Goal: Task Accomplishment & Management: Manage account settings

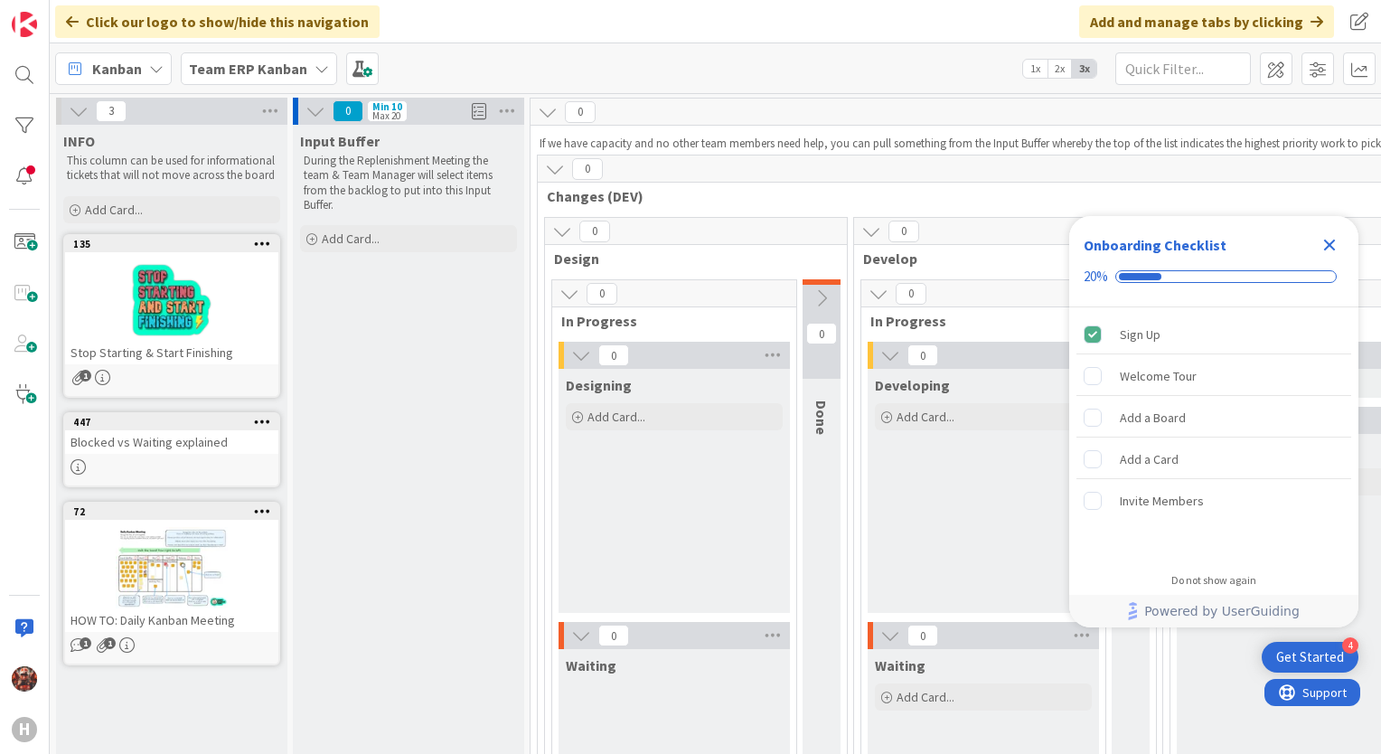
click at [255, 63] on b "Team ERP Kanban" at bounding box center [248, 69] width 118 height 18
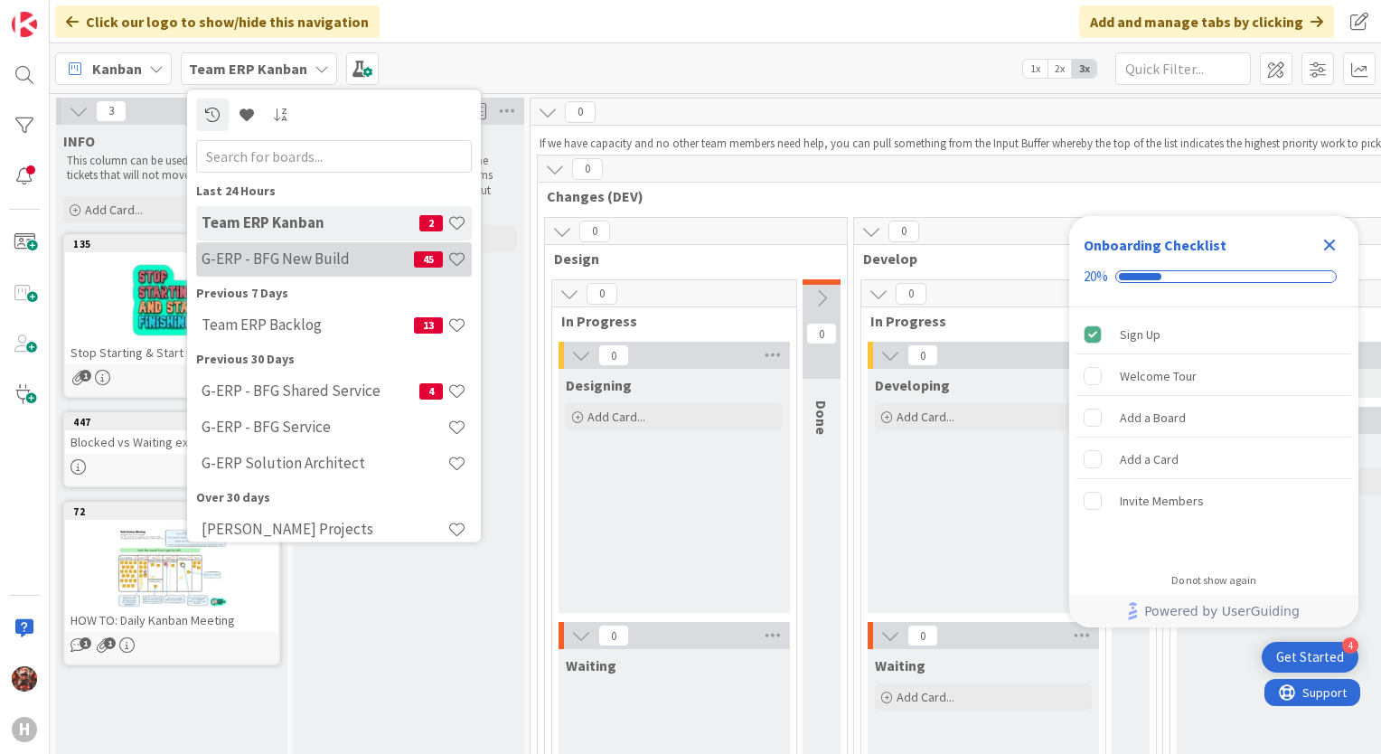
click at [294, 259] on h4 "G-ERP - BFG New Build" at bounding box center [308, 259] width 212 height 18
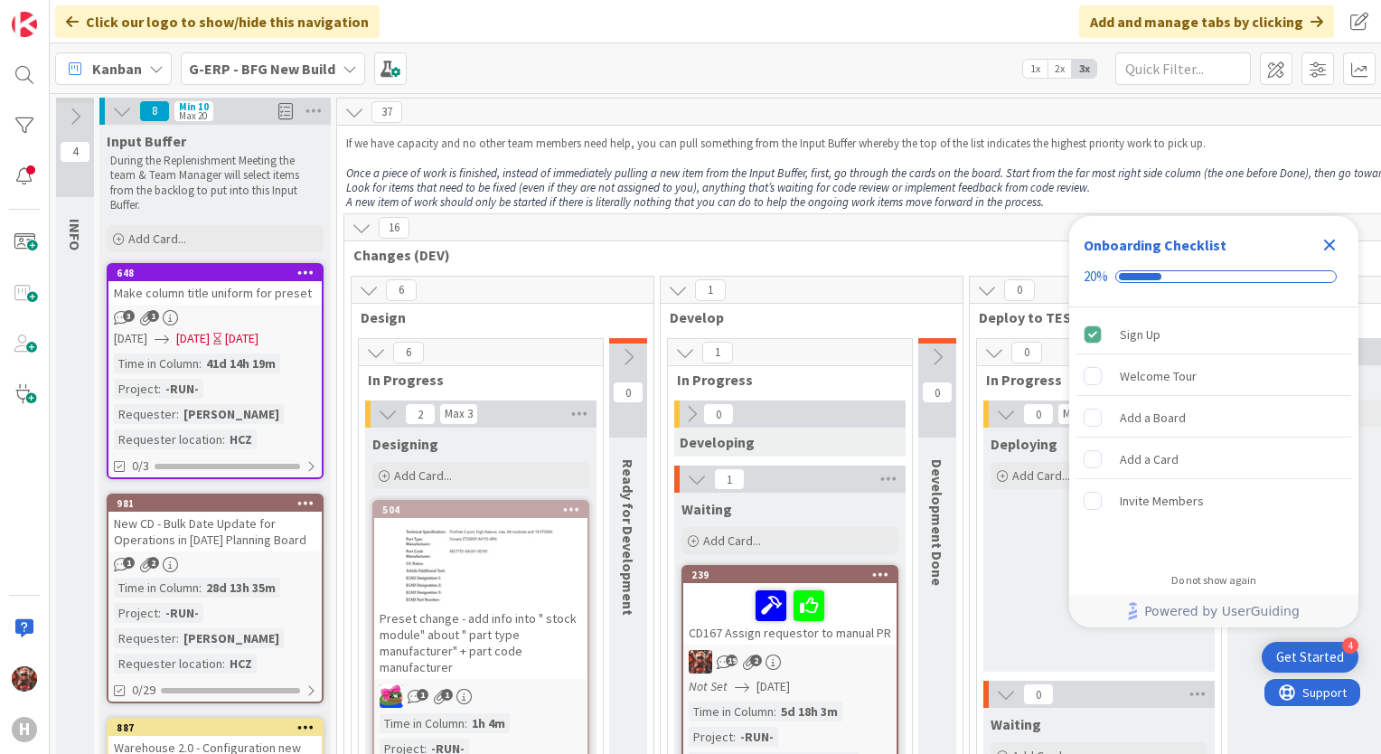
click at [1333, 243] on icon "Close Checklist" at bounding box center [1330, 246] width 12 height 12
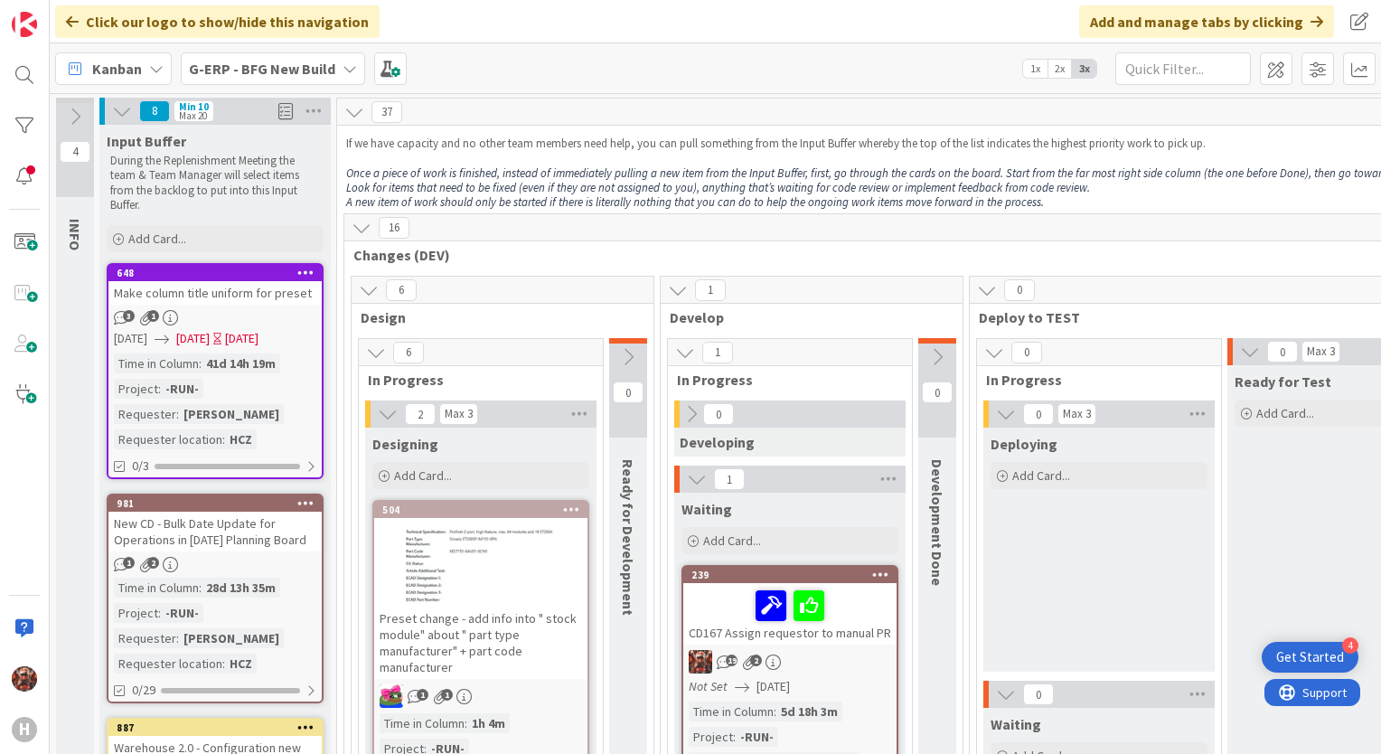
click at [467, 546] on div at bounding box center [480, 565] width 213 height 81
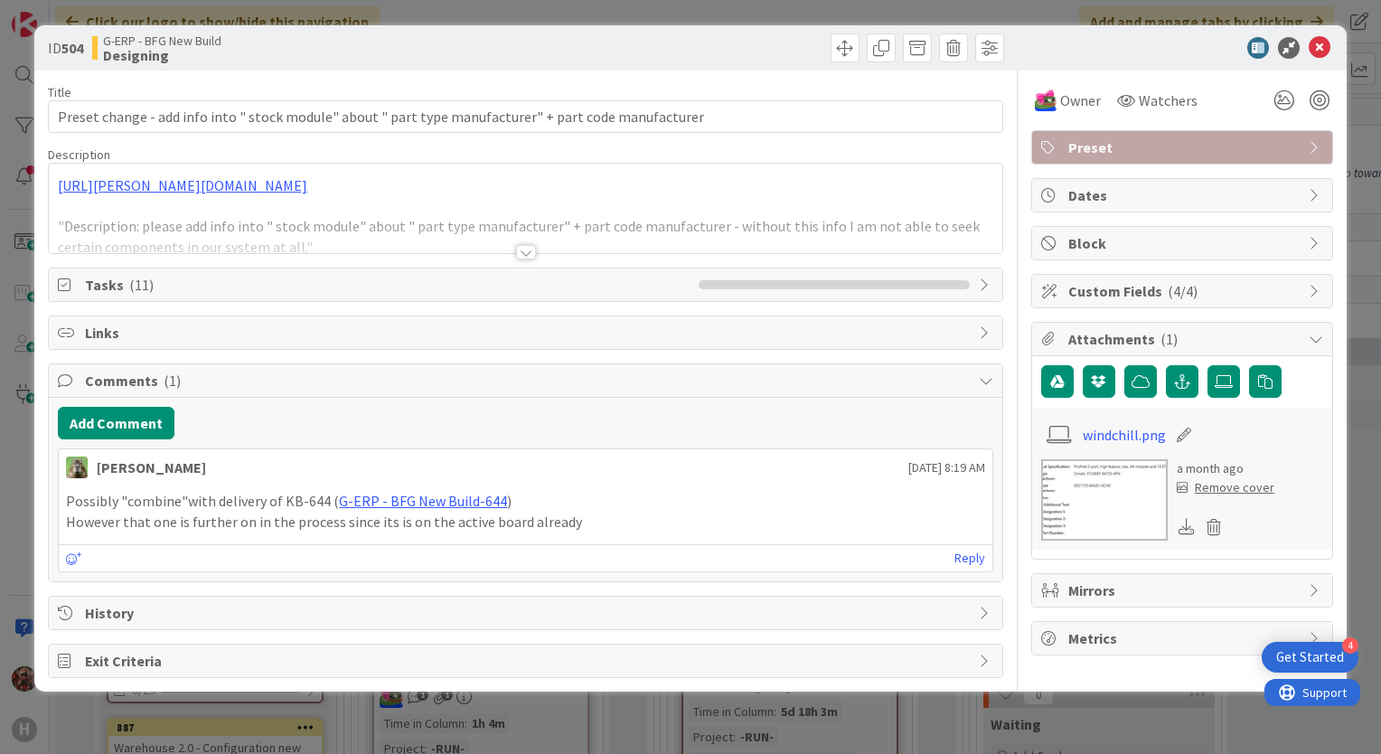
click at [531, 254] on div at bounding box center [526, 252] width 20 height 14
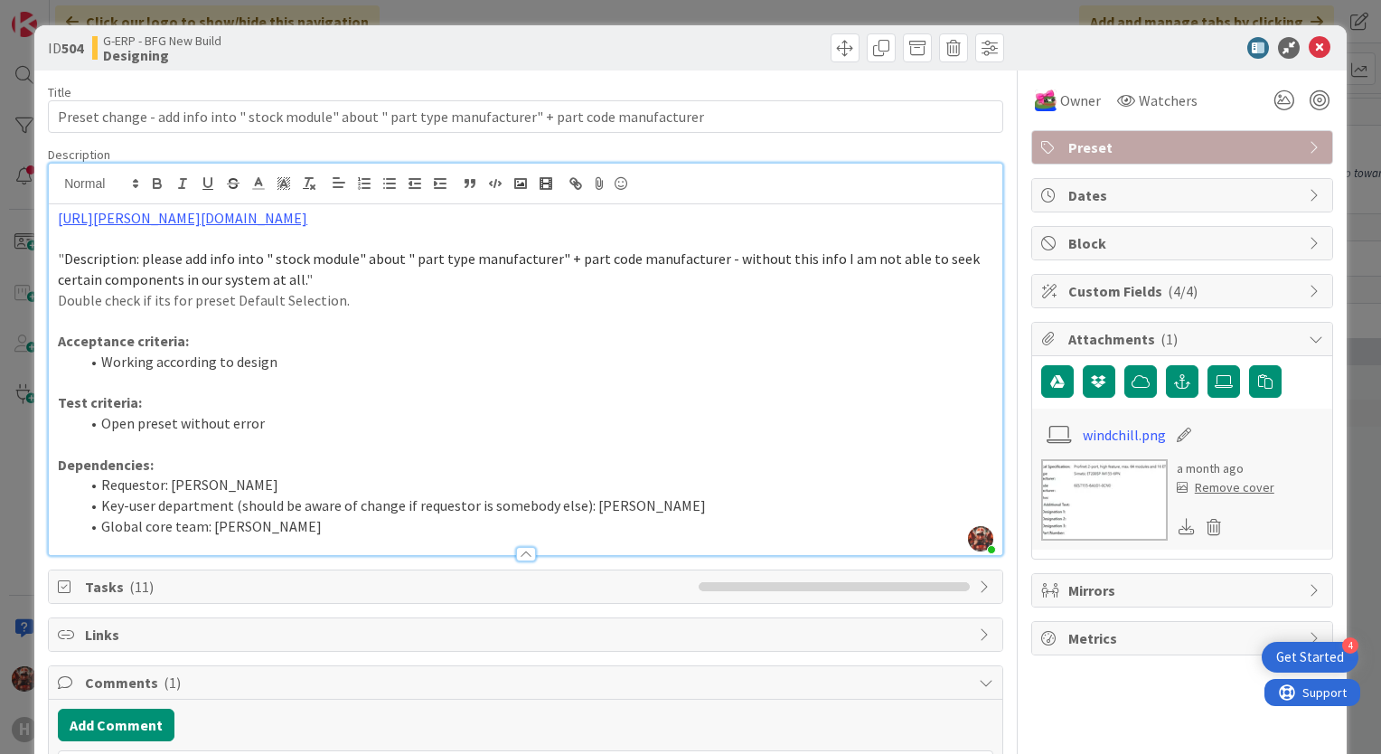
click at [1095, 513] on img at bounding box center [1104, 499] width 127 height 81
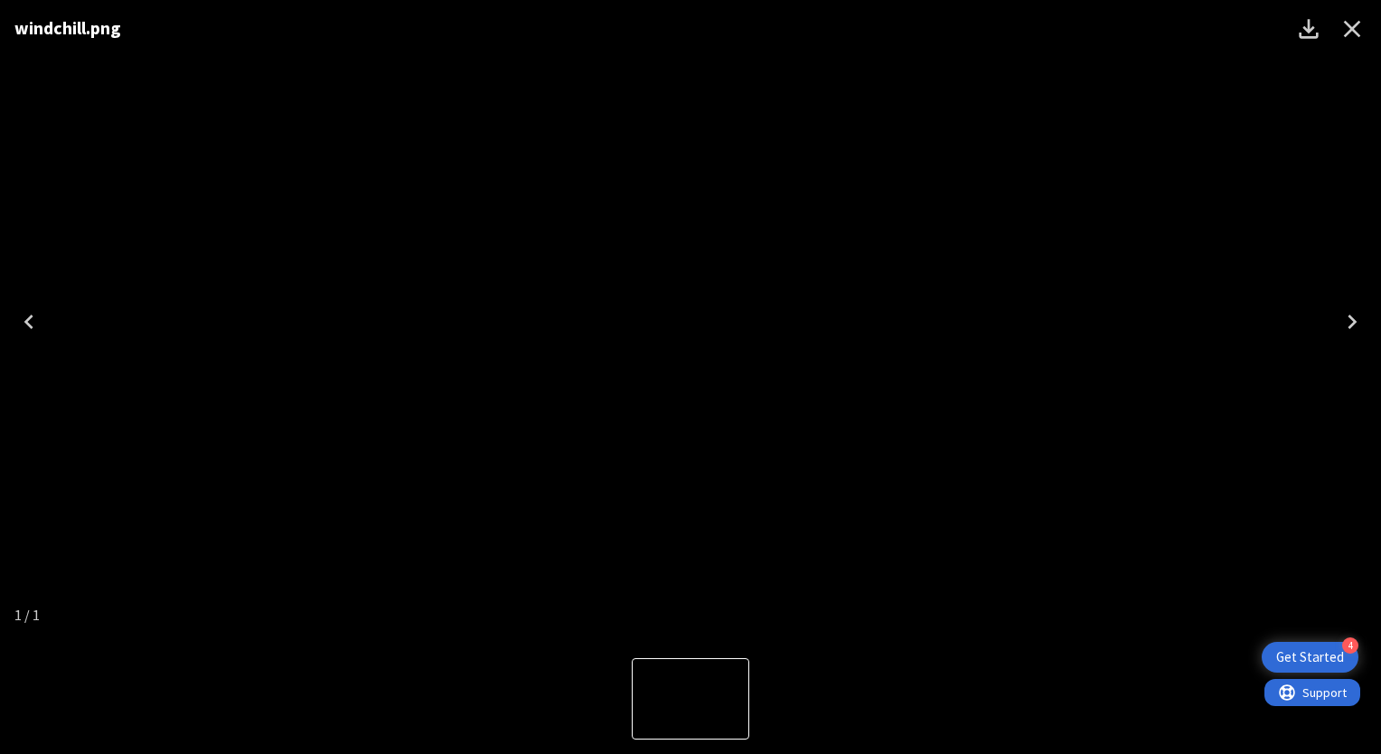
click at [1360, 21] on icon "Close" at bounding box center [1352, 28] width 29 height 29
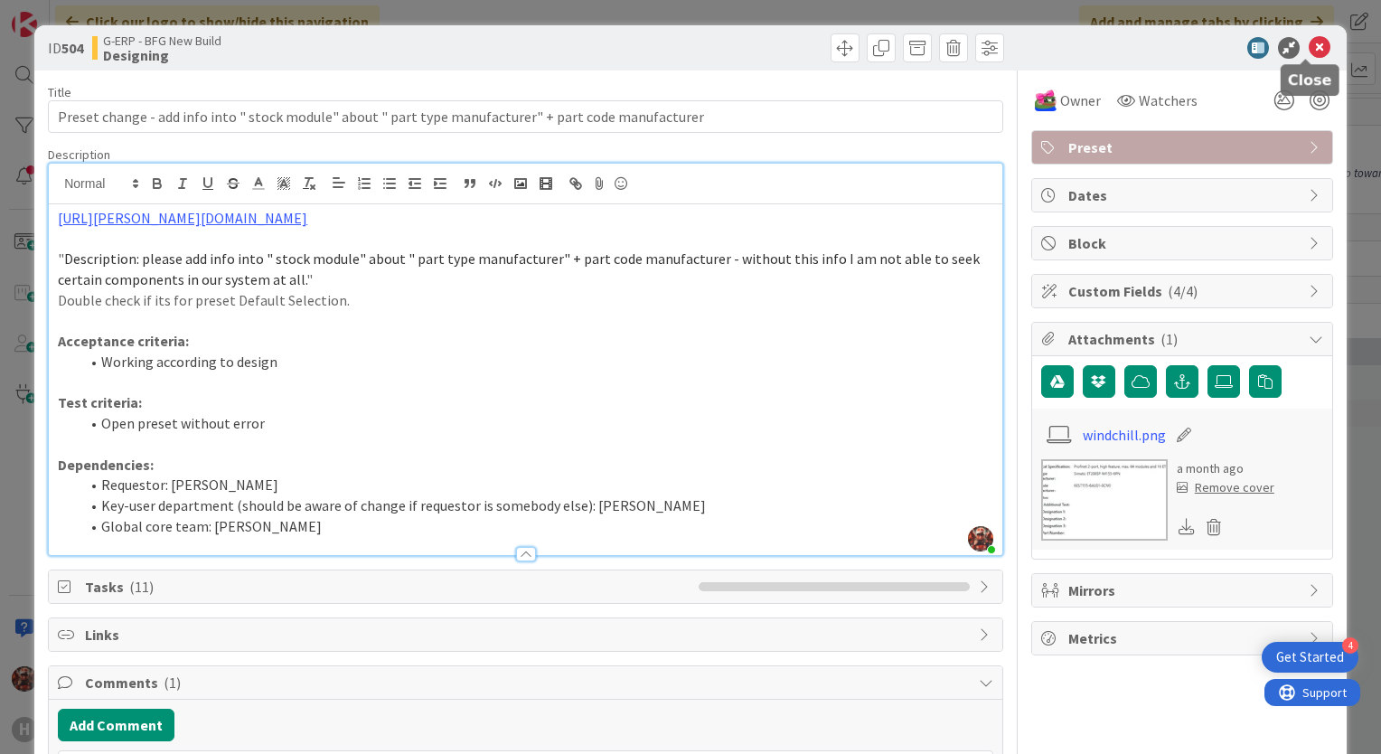
click at [1316, 44] on icon at bounding box center [1320, 48] width 22 height 22
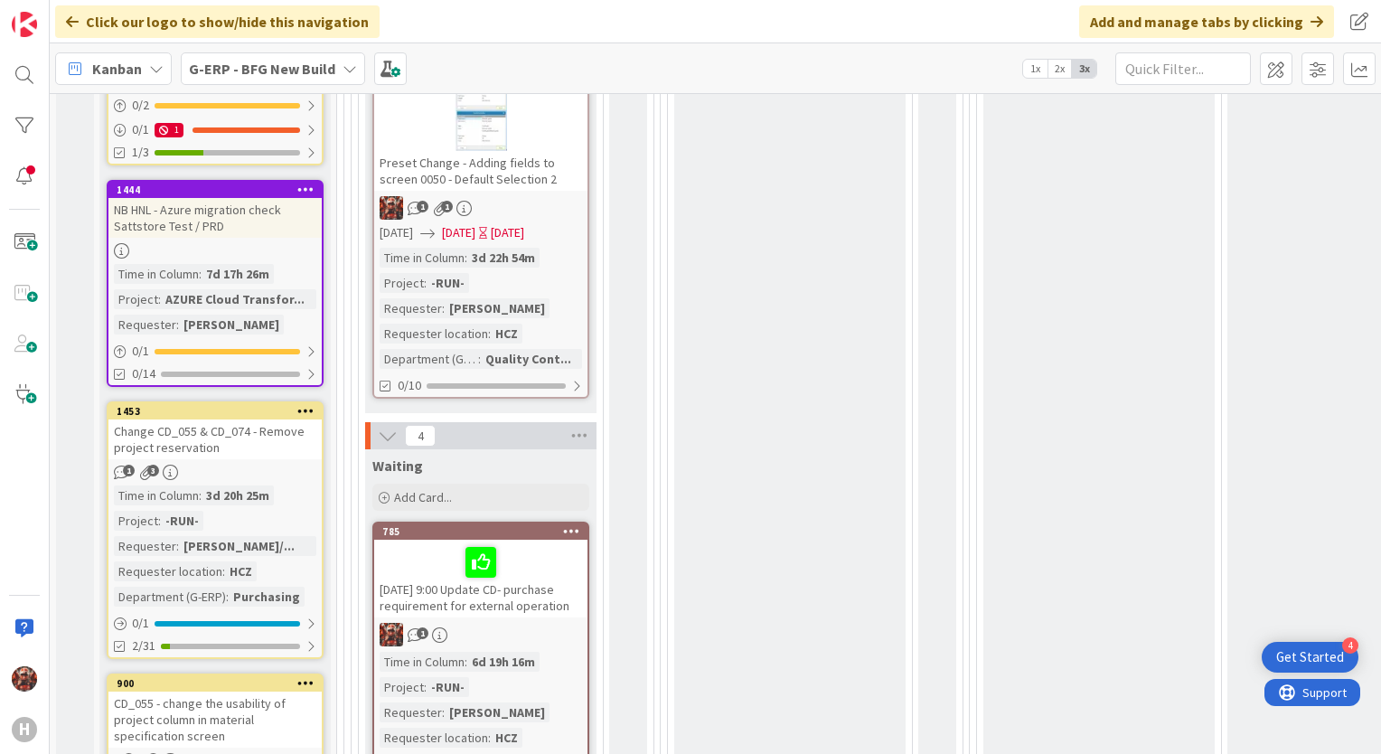
scroll to position [796, 0]
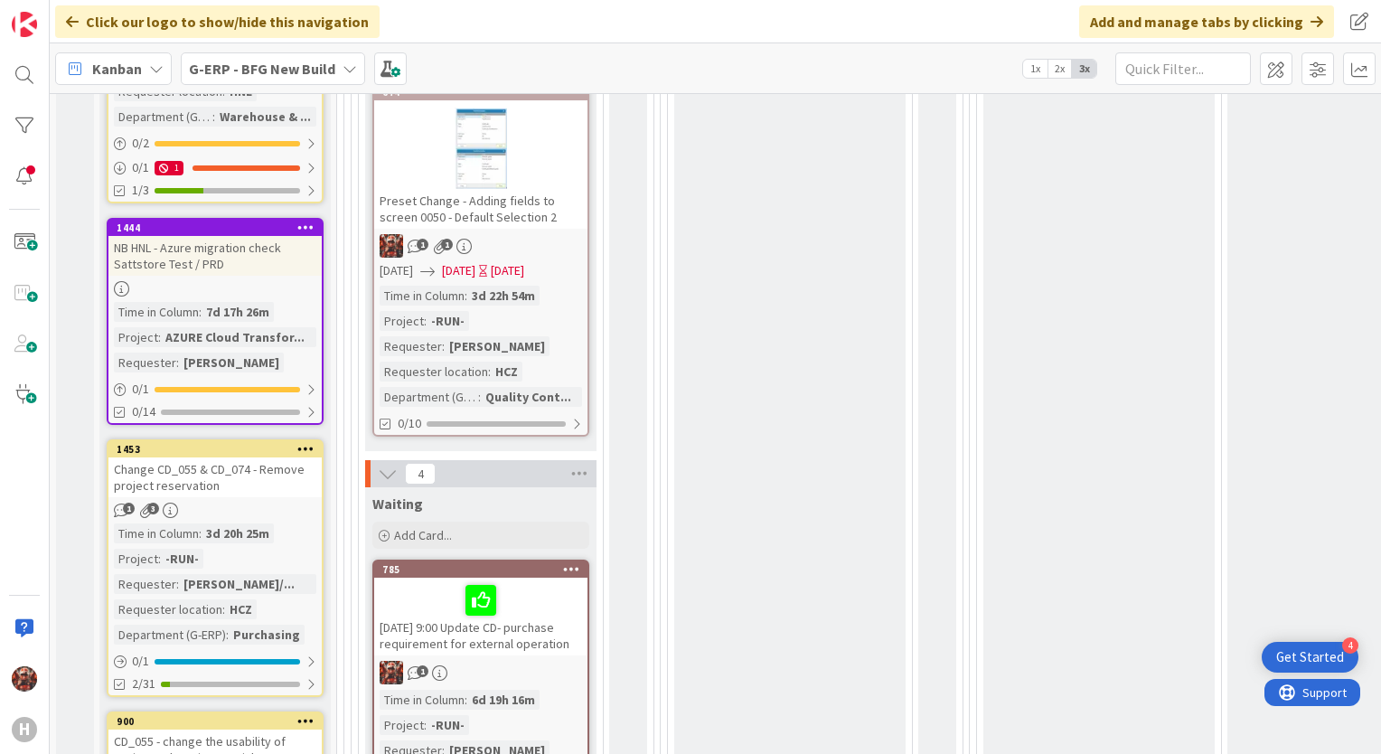
click at [488, 204] on div "Preset Change - Adding fields to screen 0050 - Default Selection 2" at bounding box center [480, 209] width 213 height 40
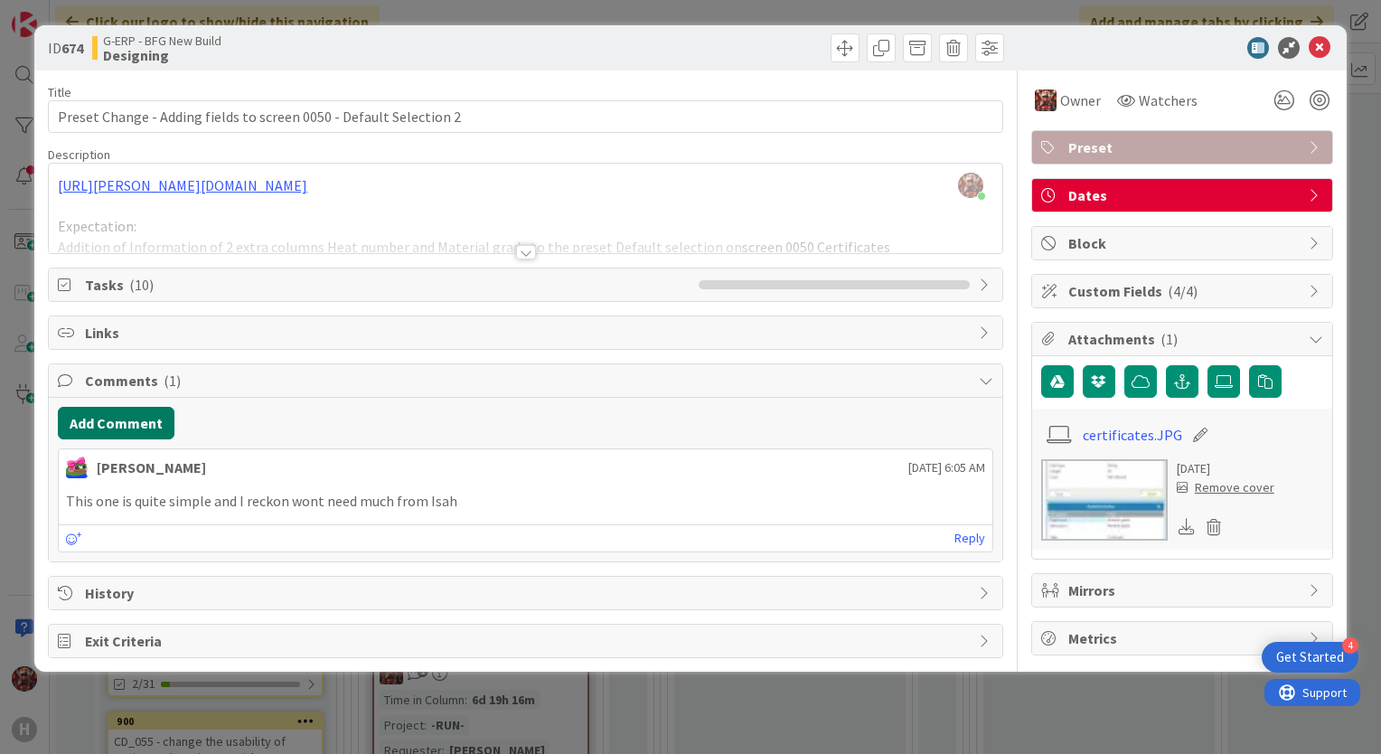
click at [141, 417] on button "Add Comment" at bounding box center [116, 423] width 117 height 33
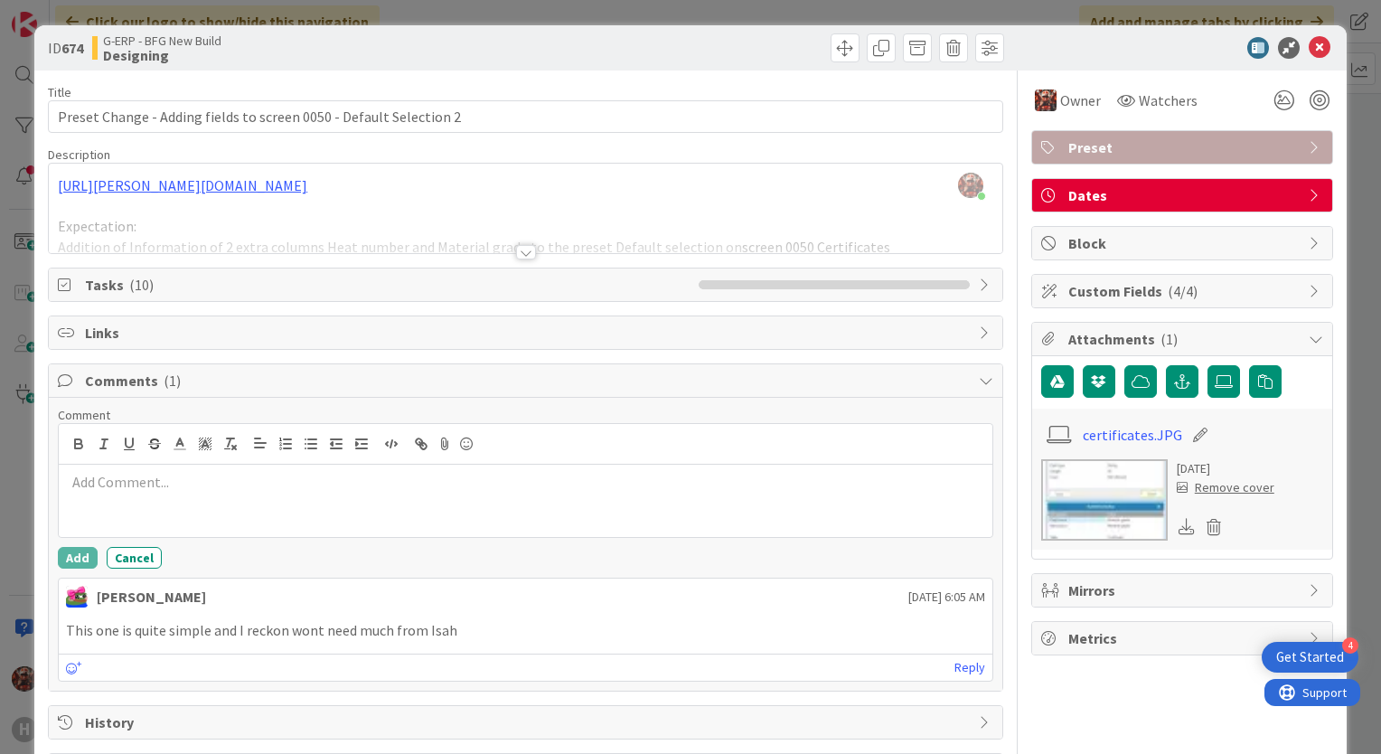
click at [170, 484] on p at bounding box center [525, 482] width 919 height 21
drag, startPoint x: 166, startPoint y: 482, endPoint x: 11, endPoint y: 501, distance: 156.6
click at [11, 501] on div "ID 674 G-ERP - BFG New Build Designing Title 66 / 128 Preset Change - Adding fi…" at bounding box center [690, 377] width 1381 height 754
click at [66, 555] on button "Add" at bounding box center [78, 558] width 40 height 22
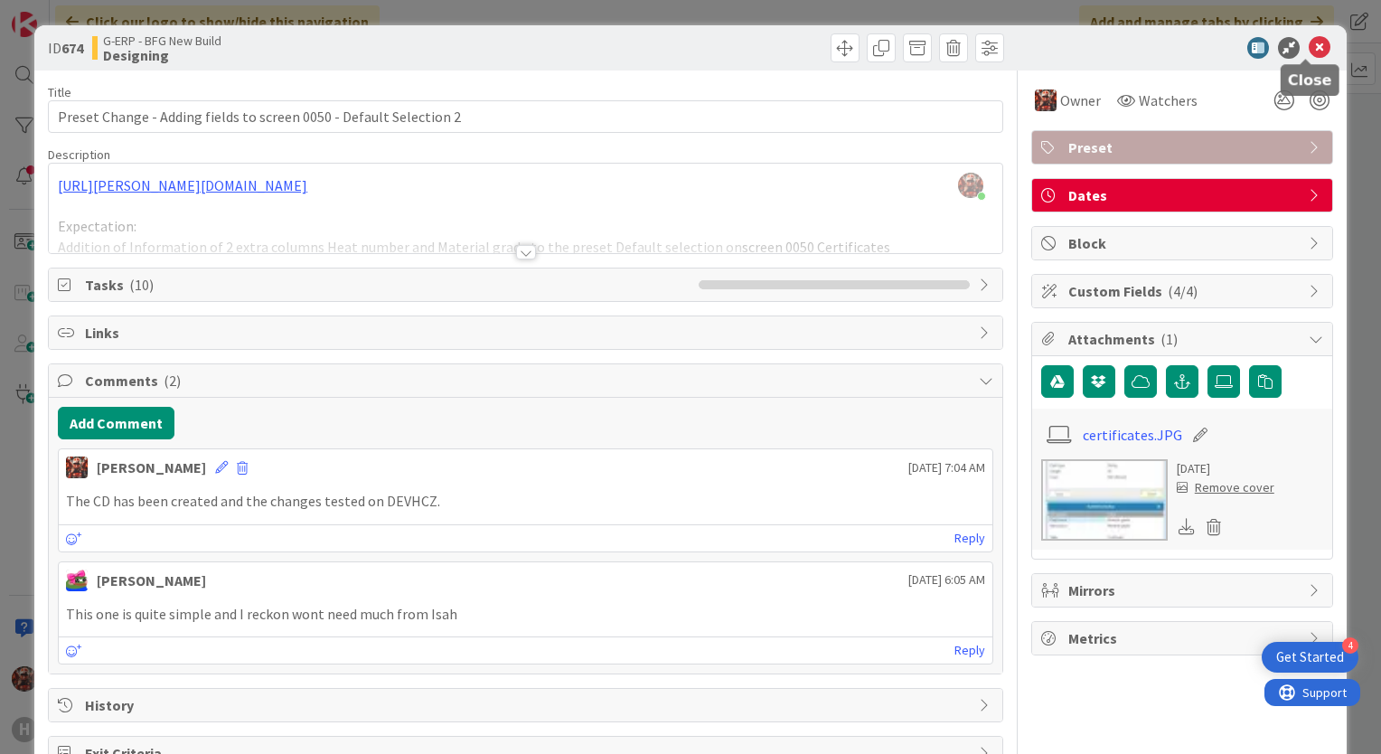
click at [1312, 48] on icon at bounding box center [1320, 48] width 22 height 22
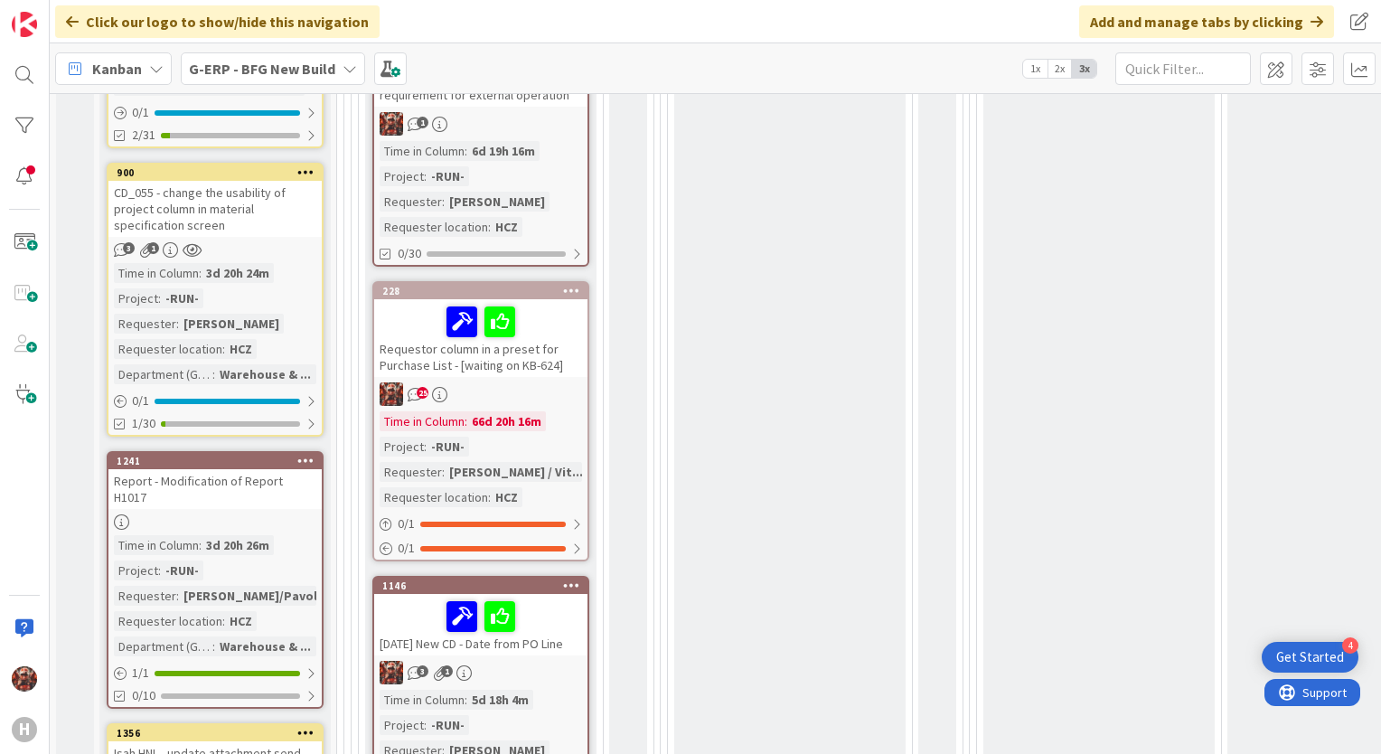
scroll to position [1331, 0]
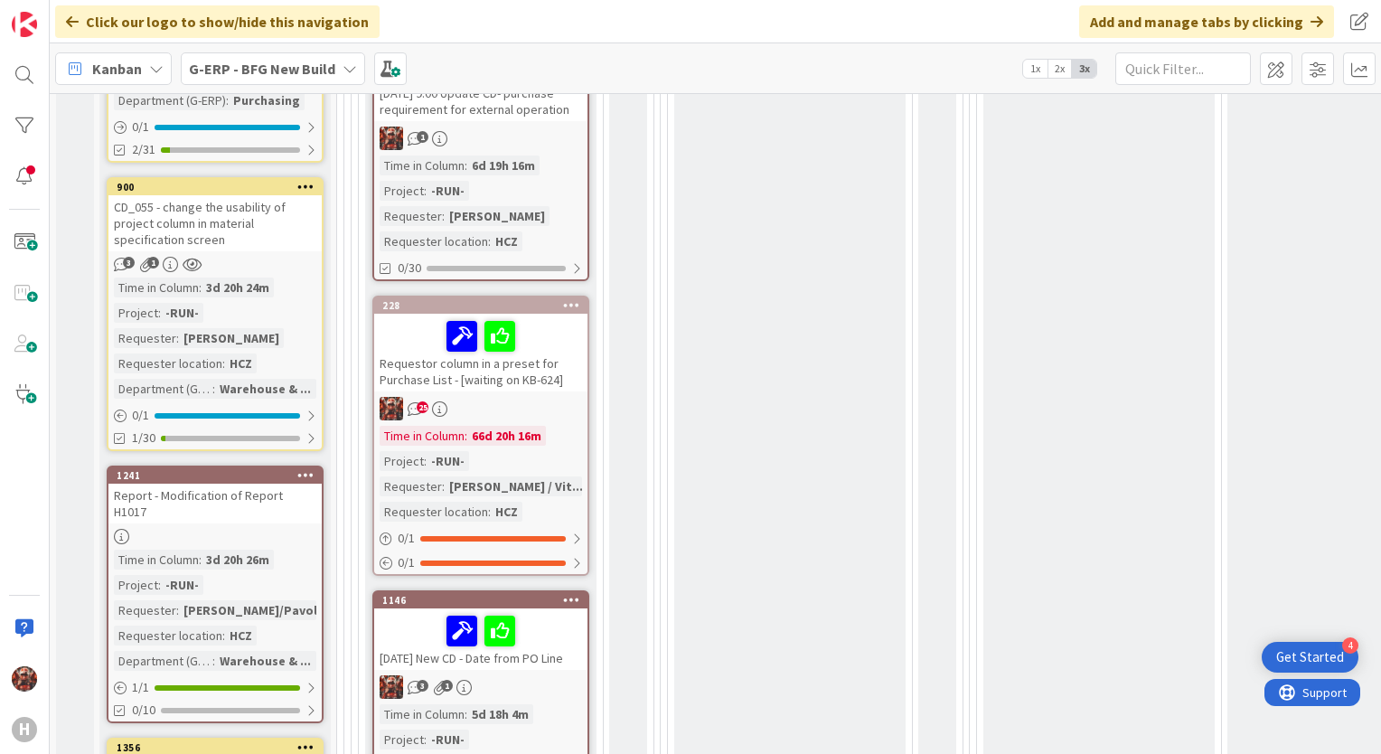
click at [513, 368] on div "Requestor column in a preset for Purchase List - [waiting on KB-624]" at bounding box center [480, 353] width 213 height 78
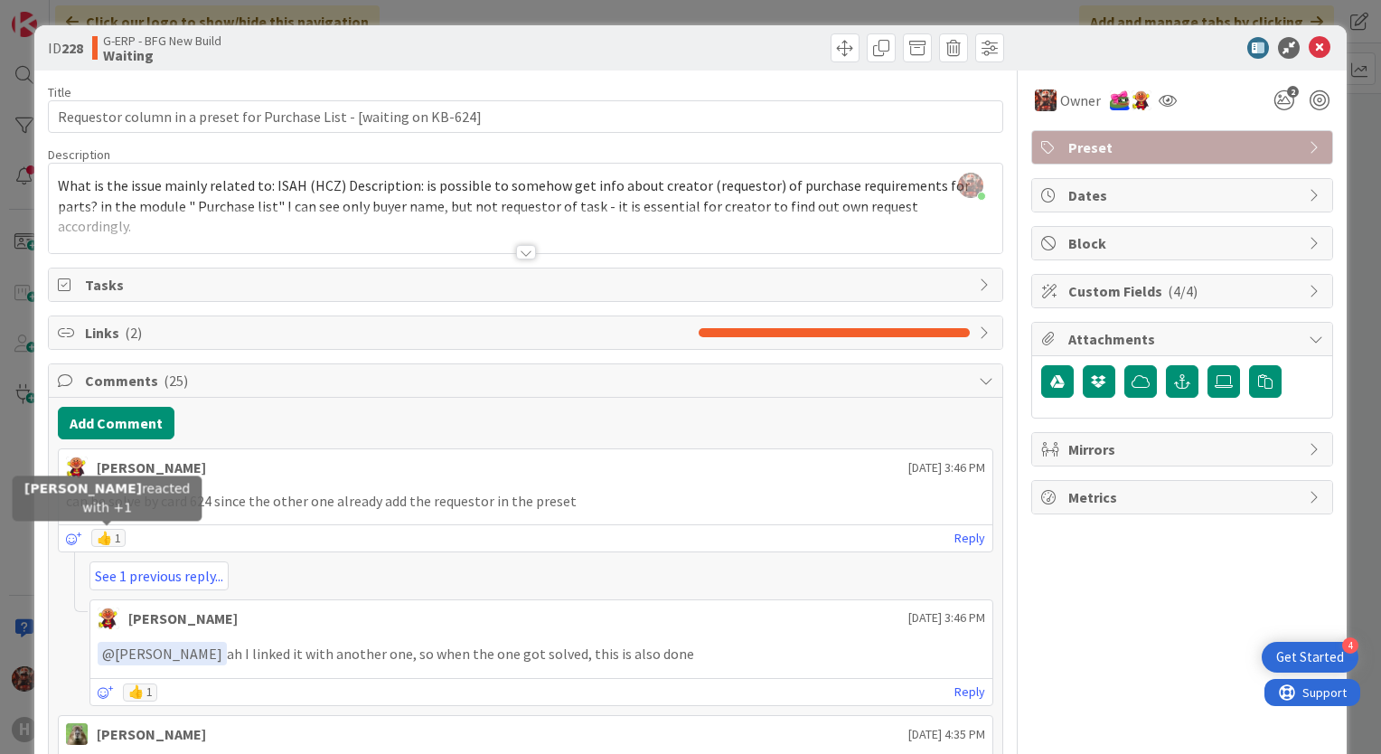
click at [116, 529] on div "👍 1" at bounding box center [108, 538] width 34 height 18
click at [111, 537] on div "👍 2" at bounding box center [108, 538] width 34 height 18
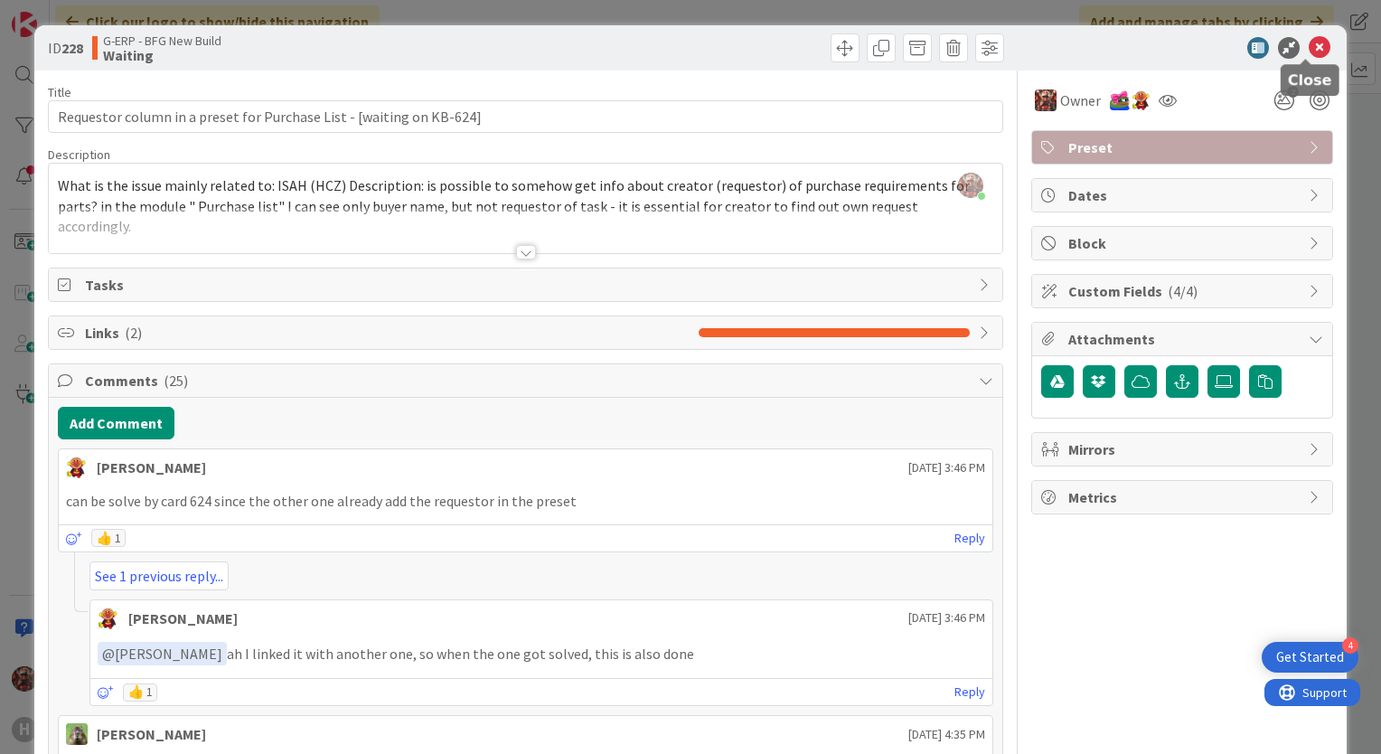
click at [1310, 49] on icon at bounding box center [1320, 48] width 22 height 22
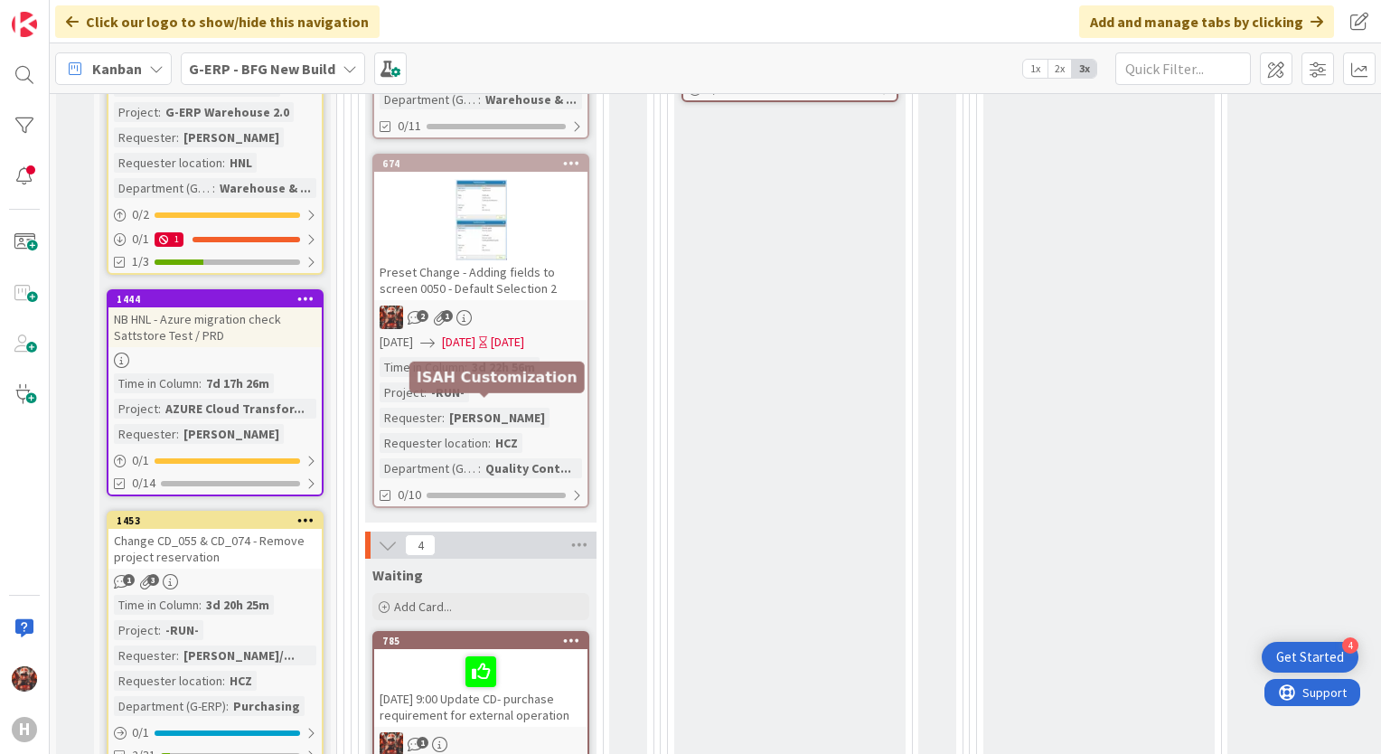
scroll to position [969, 0]
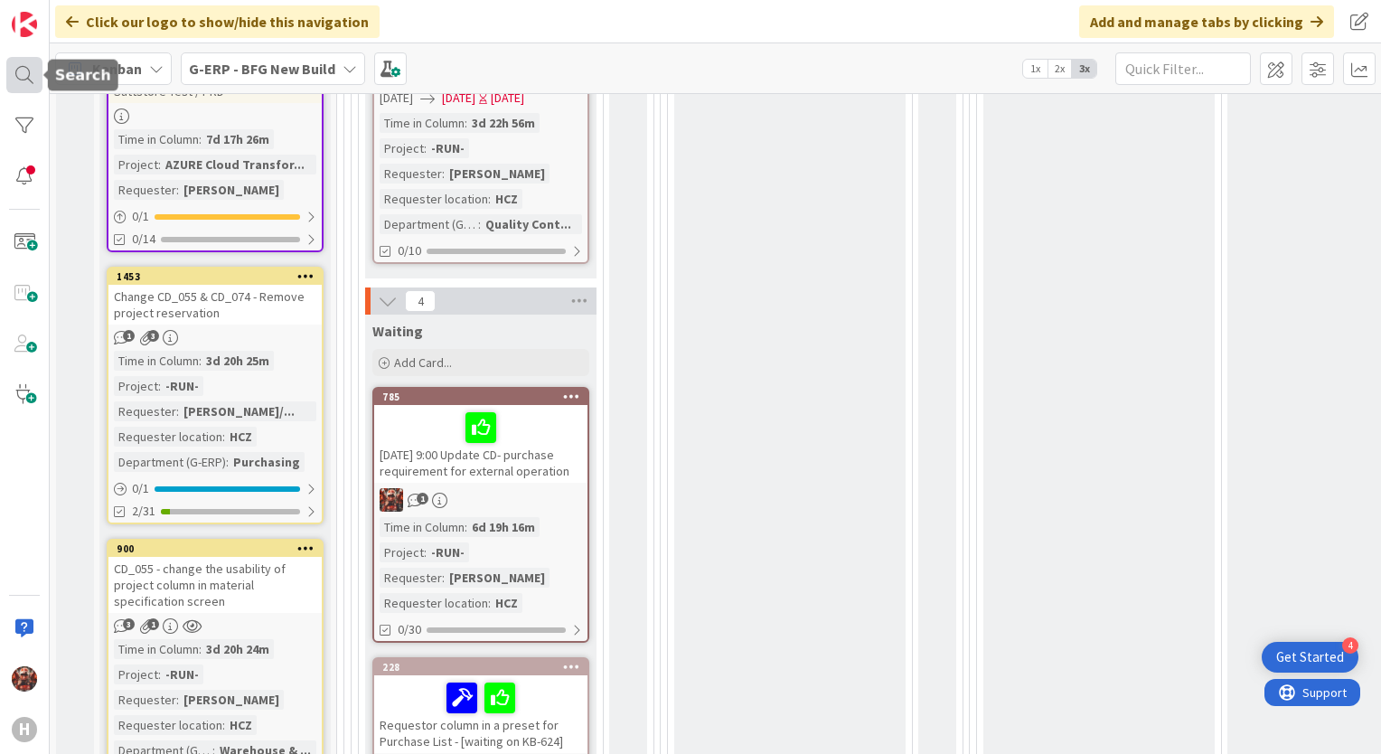
click at [29, 74] on div at bounding box center [24, 75] width 36 height 36
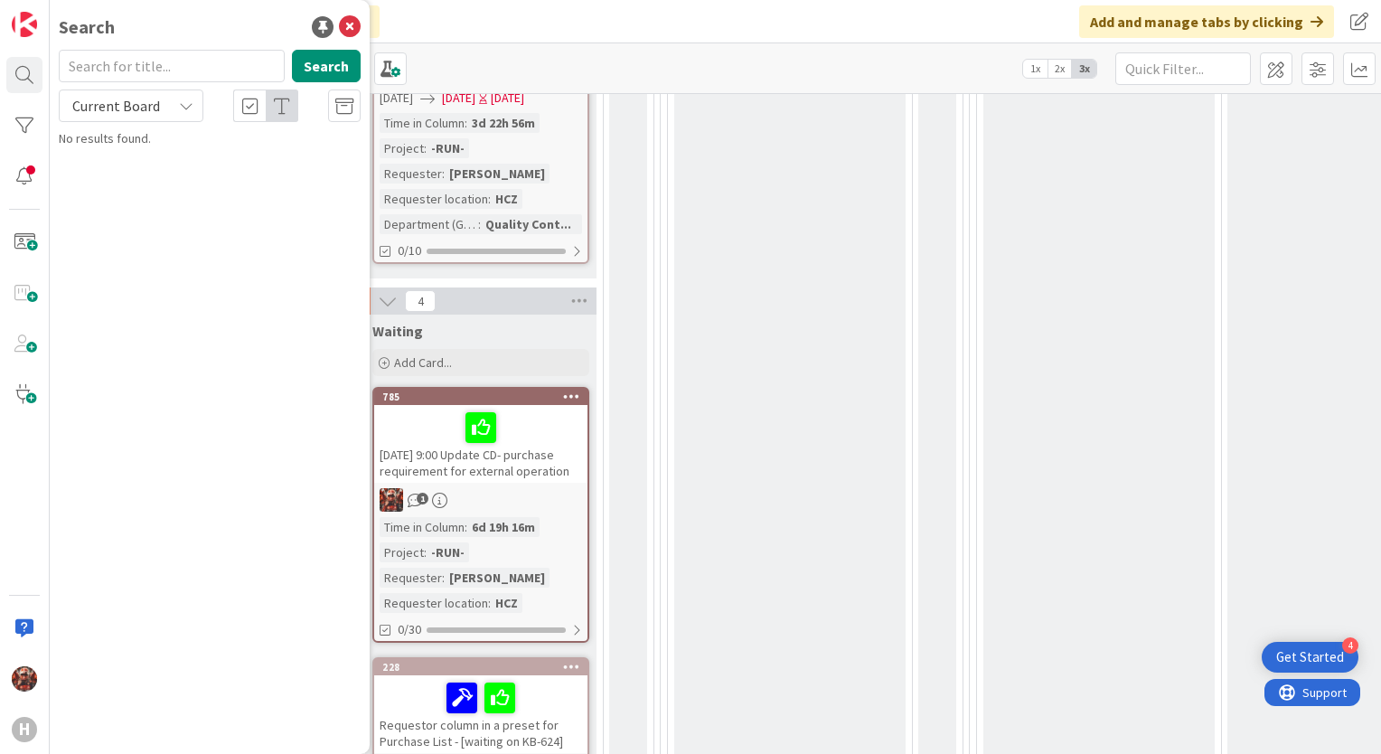
click at [130, 71] on input "text" at bounding box center [172, 66] width 226 height 33
type input "624"
click at [132, 98] on span "Current Board" at bounding box center [116, 106] width 88 height 18
click at [138, 150] on span "Current Board" at bounding box center [163, 148] width 188 height 27
click at [138, 108] on span "Current Board" at bounding box center [116, 106] width 88 height 18
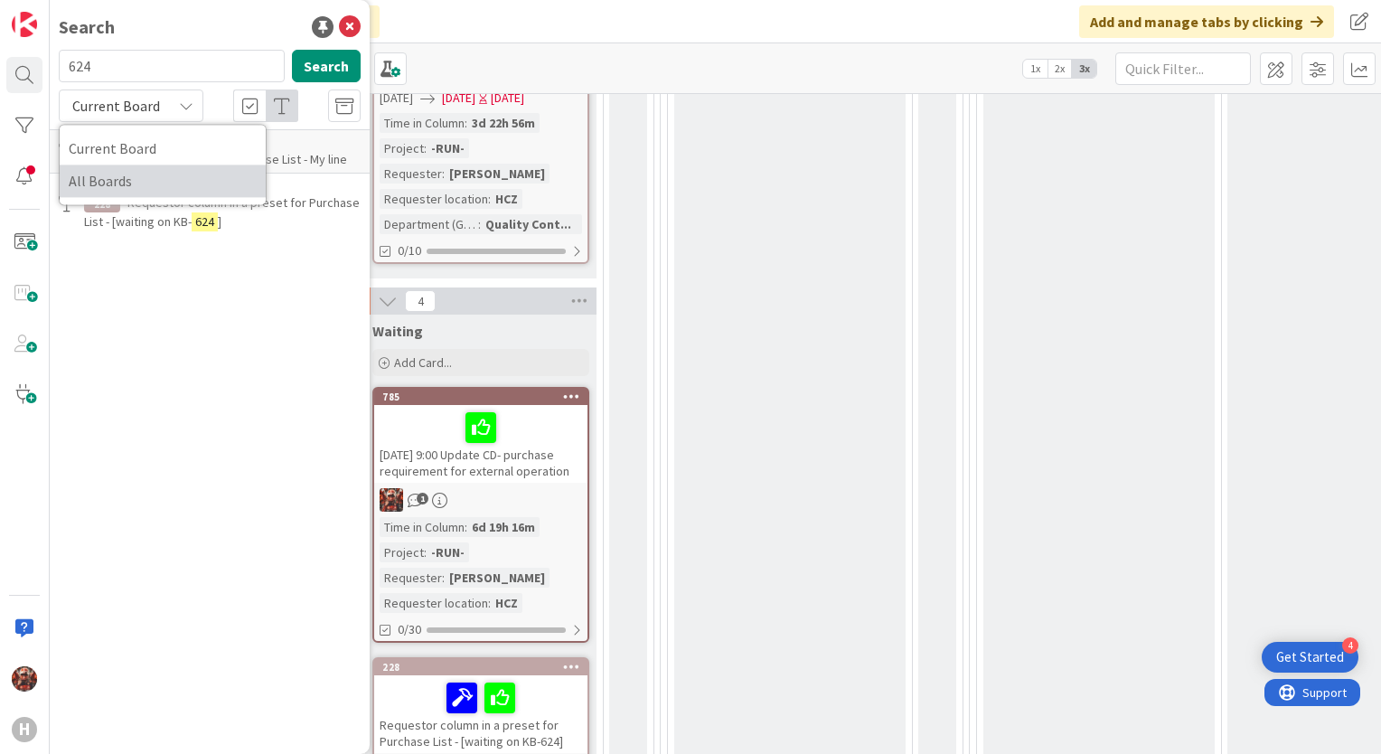
click at [130, 173] on span "All Boards" at bounding box center [163, 180] width 188 height 27
click at [188, 159] on span "CD_PRE_089_1213 Purchase List - My line" at bounding box center [237, 159] width 220 height 16
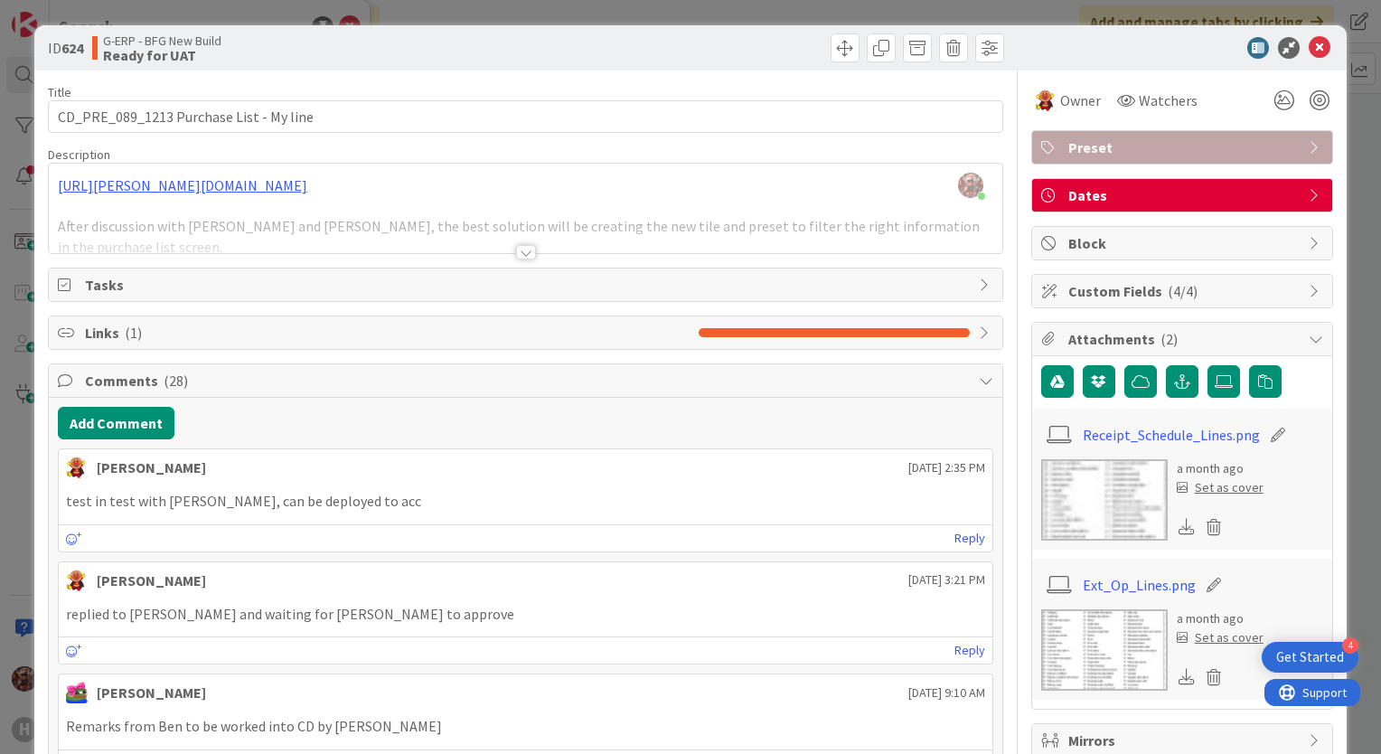
click at [518, 254] on div at bounding box center [526, 252] width 20 height 14
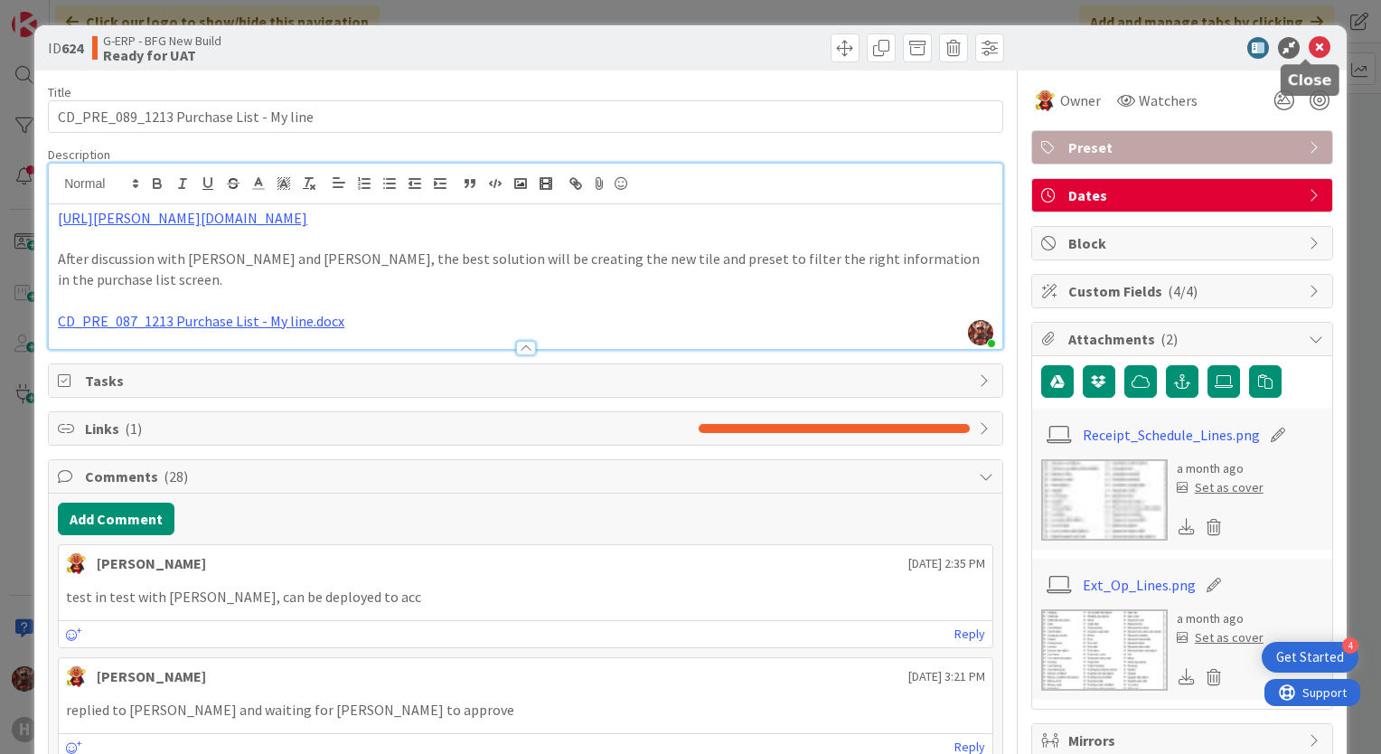
click at [1309, 53] on icon at bounding box center [1320, 48] width 22 height 22
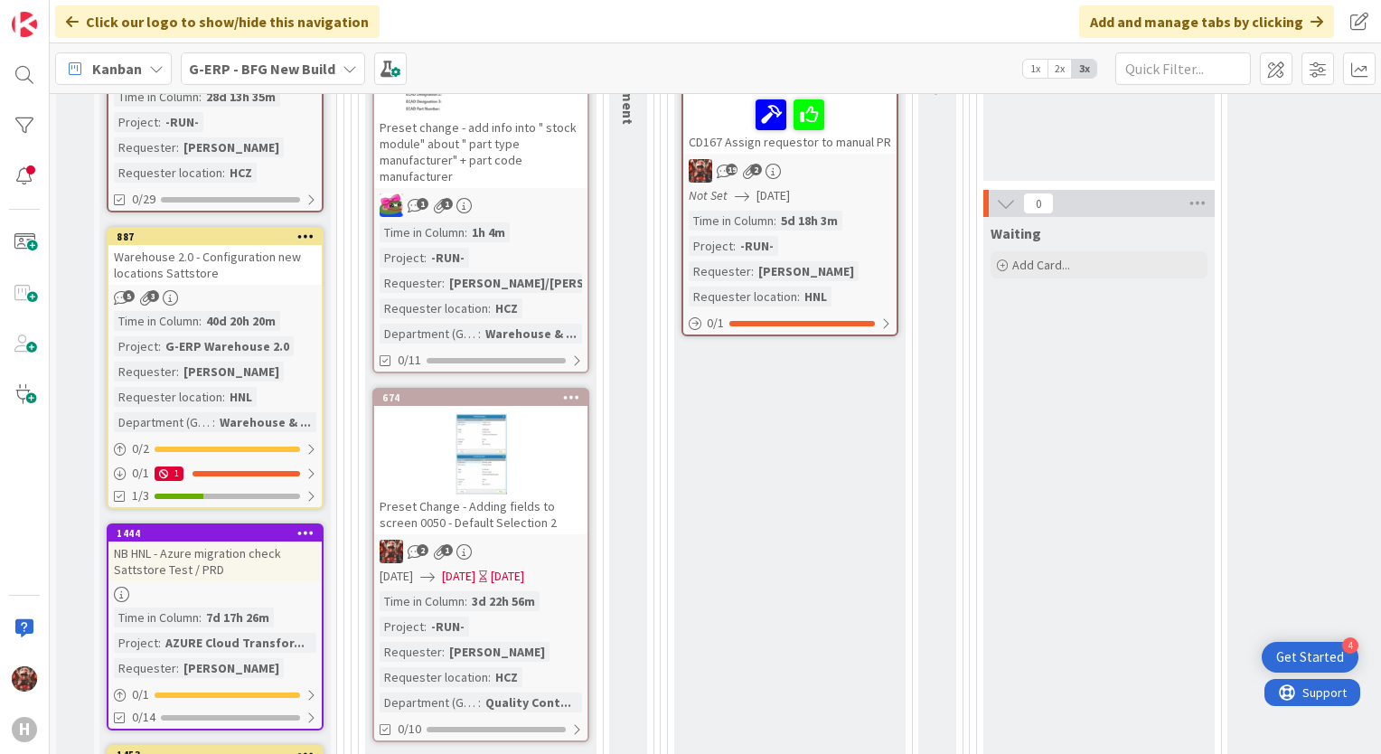
scroll to position [246, 0]
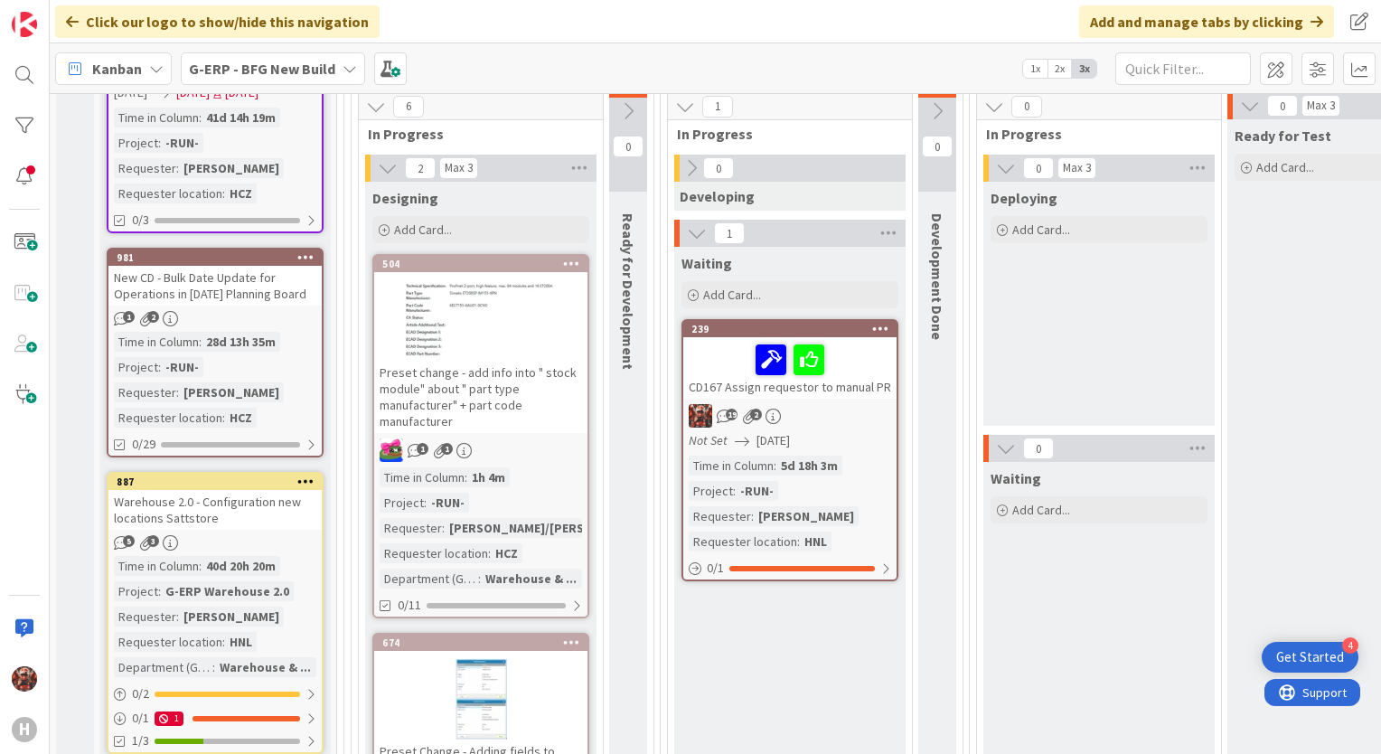
click at [528, 382] on div "Preset change - add info into " stock module" about " part type manufacturer" +…" at bounding box center [480, 397] width 213 height 72
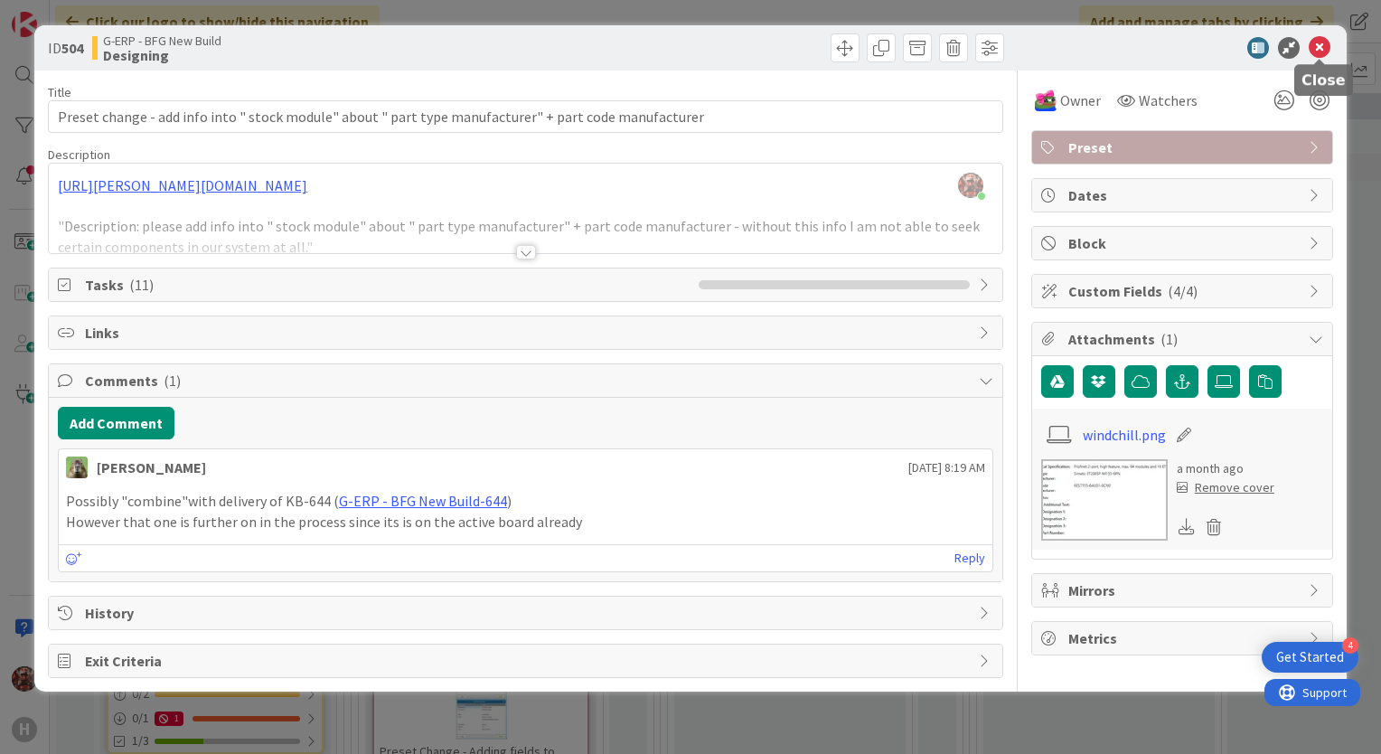
click at [1324, 45] on icon at bounding box center [1320, 48] width 22 height 22
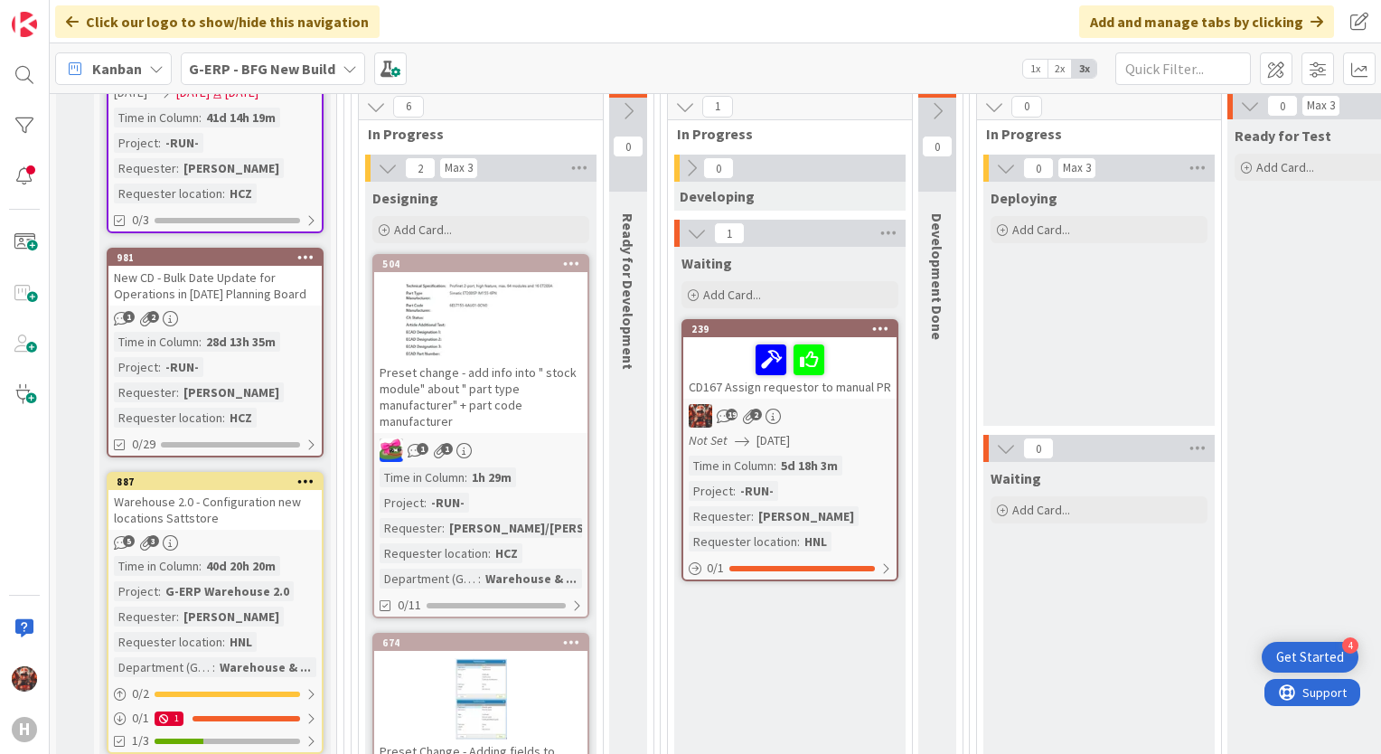
click at [748, 366] on div at bounding box center [790, 360] width 202 height 38
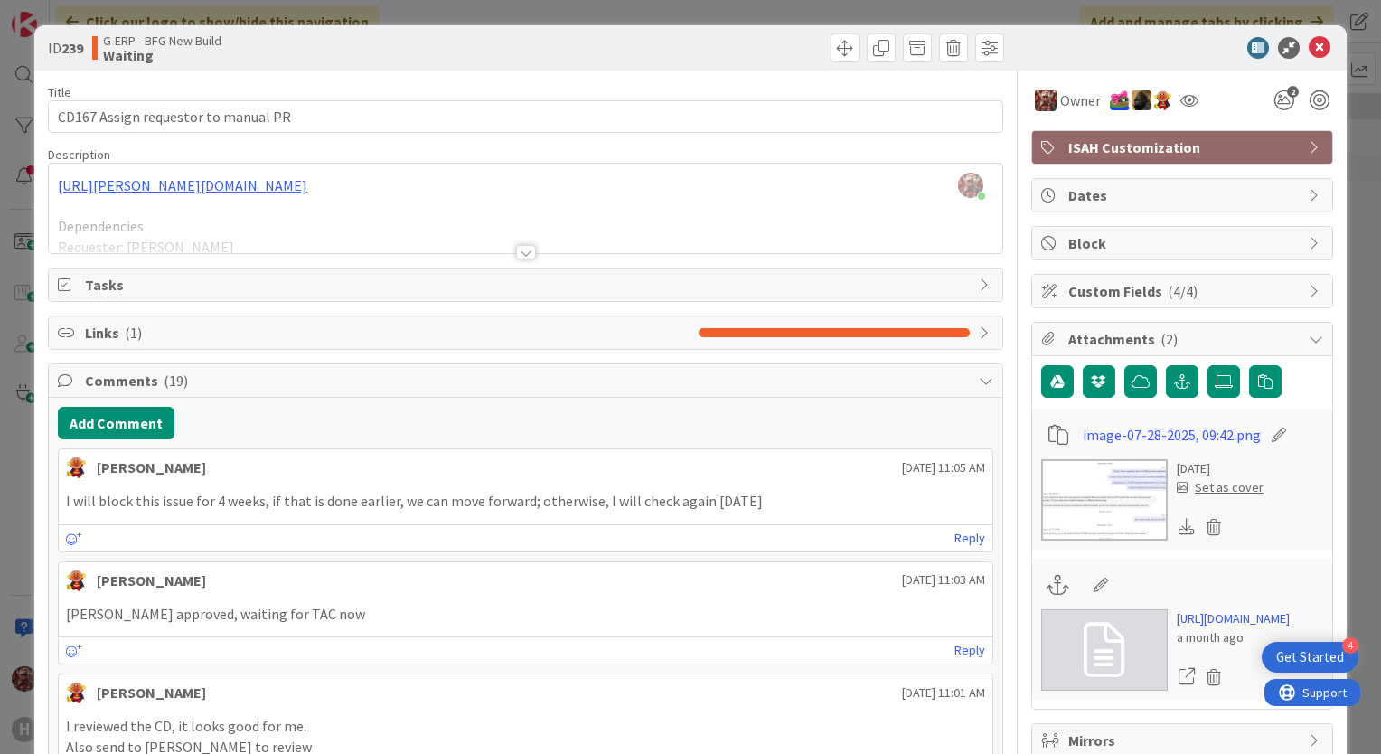
click at [517, 255] on div at bounding box center [526, 252] width 20 height 14
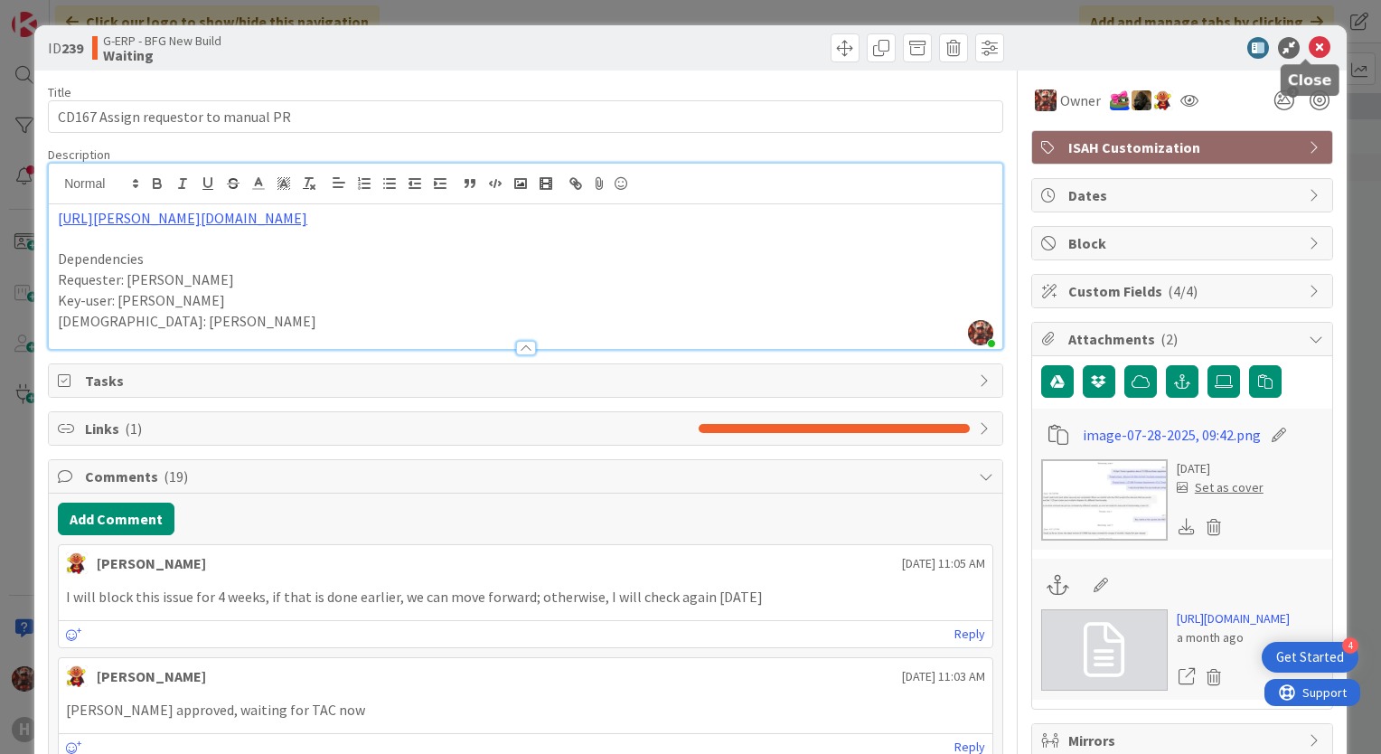
click at [1311, 44] on icon at bounding box center [1320, 48] width 22 height 22
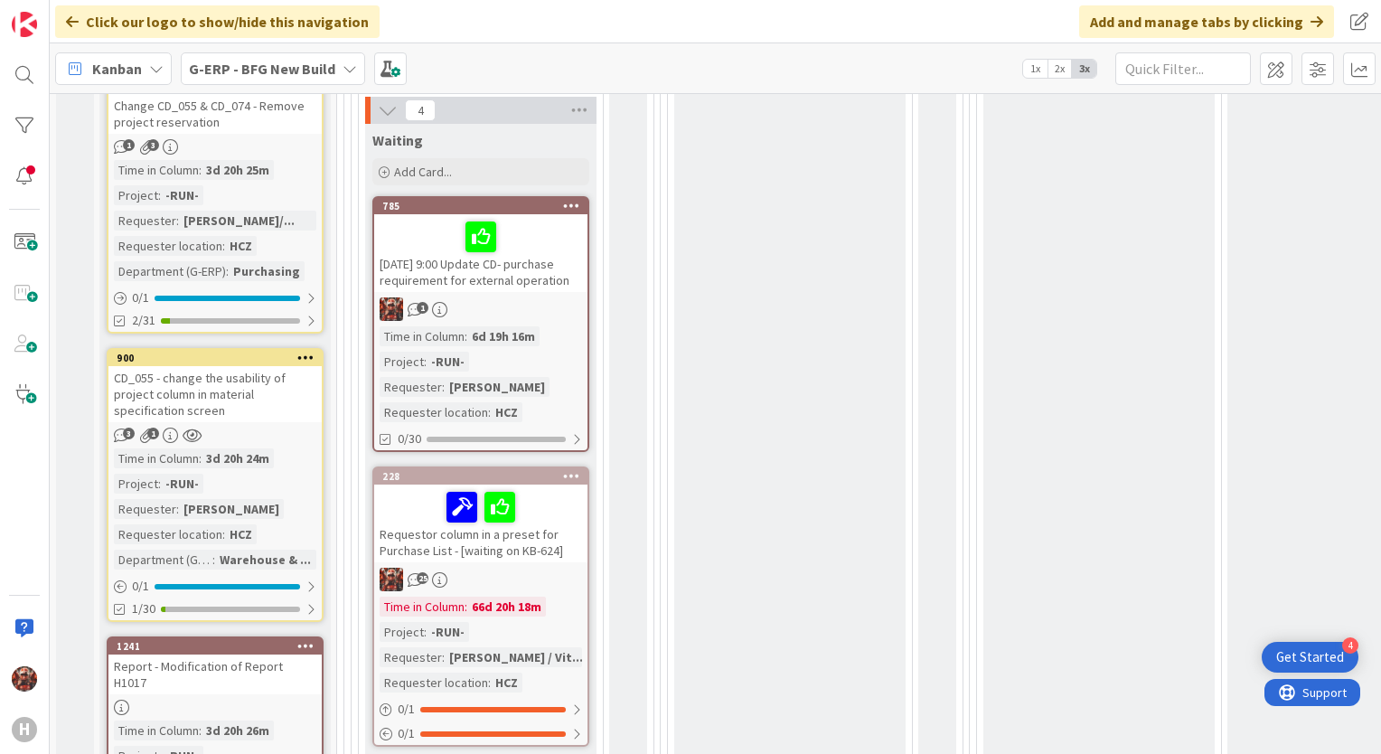
scroll to position [1137, 0]
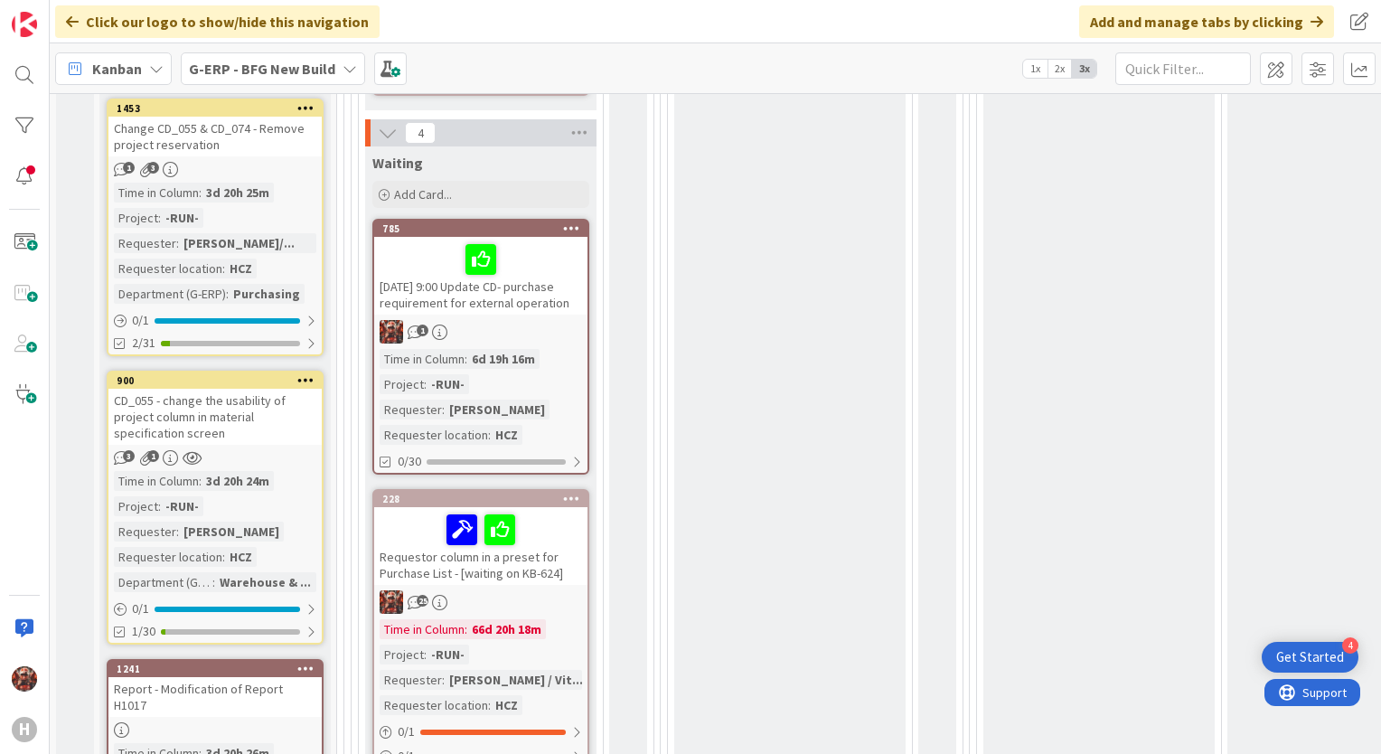
click at [533, 277] on div "[DATE] 9:00 Update CD- purchase requirement for external operation" at bounding box center [480, 276] width 213 height 78
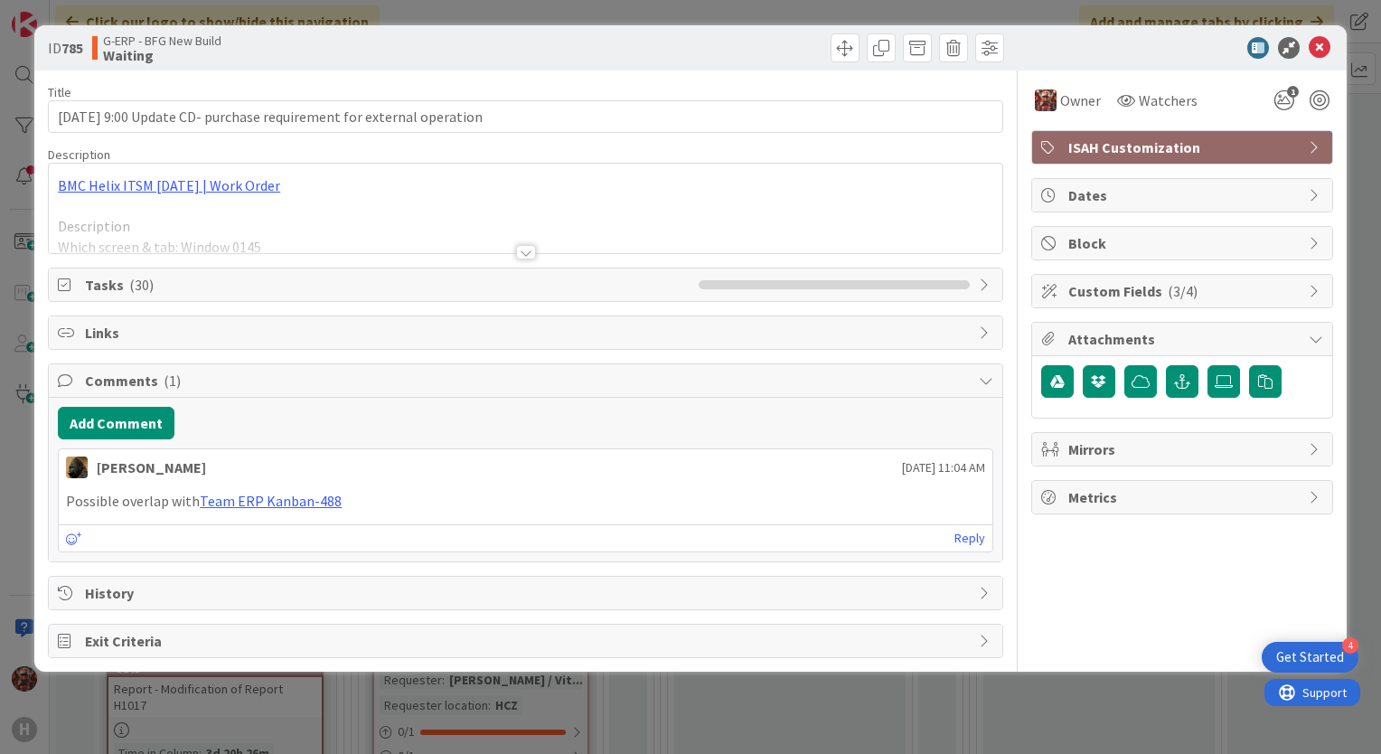
click at [530, 249] on div at bounding box center [526, 252] width 20 height 14
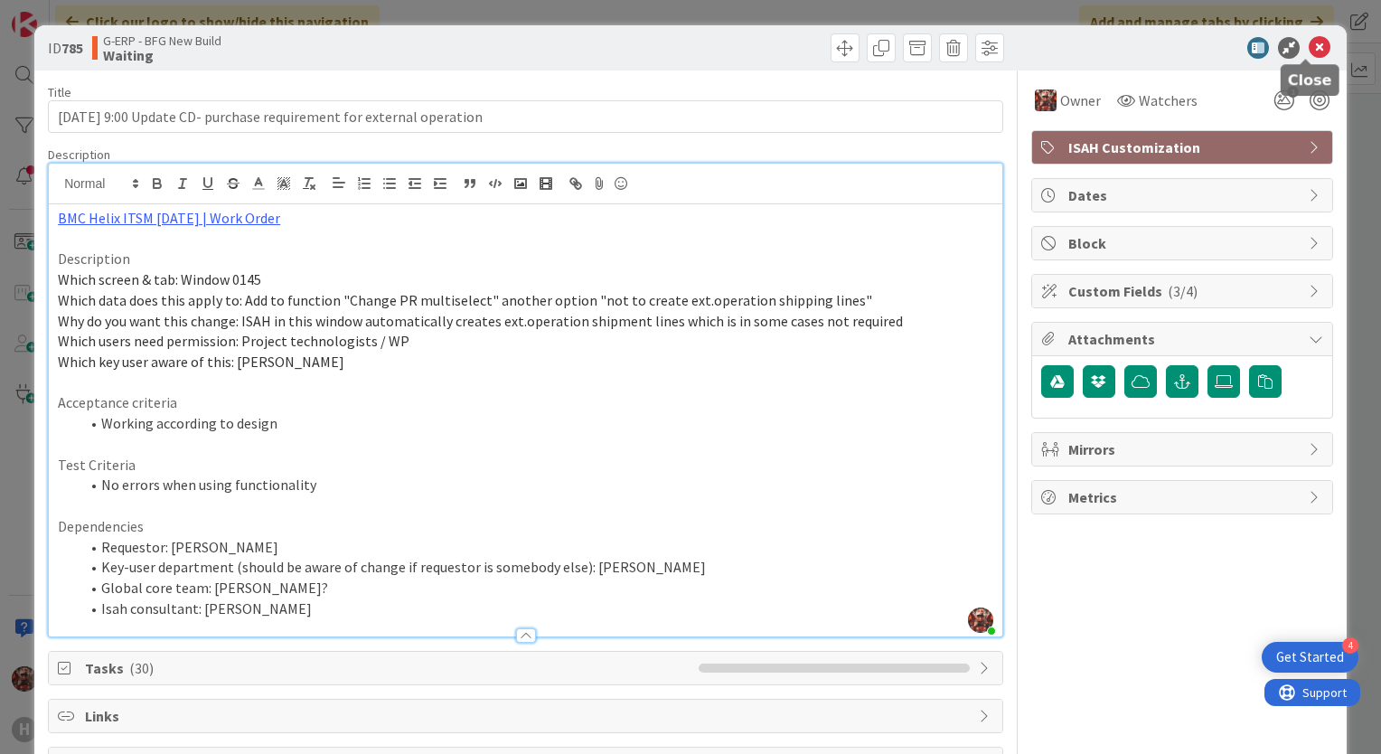
click at [1309, 49] on icon at bounding box center [1320, 48] width 22 height 22
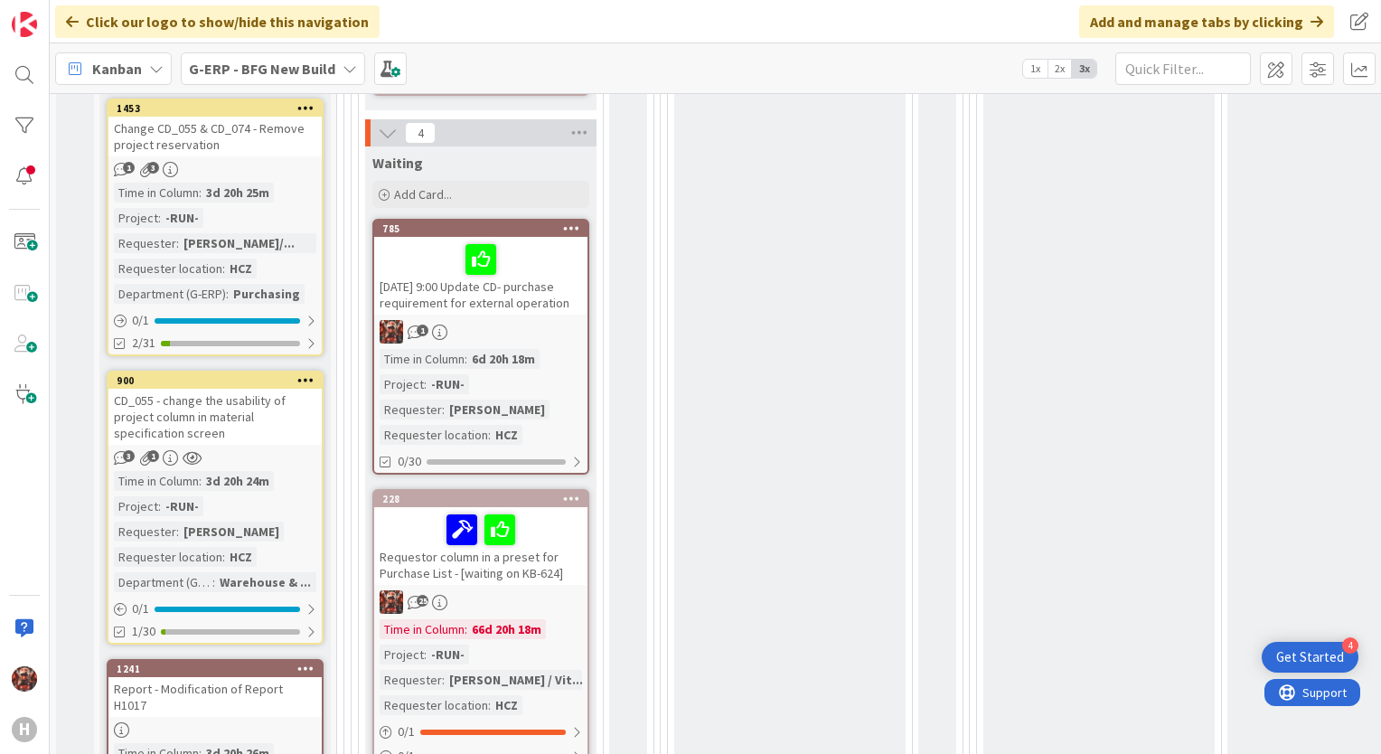
click at [211, 119] on div "Change CD_055 & CD_074 - Remove project reservation" at bounding box center [214, 137] width 213 height 40
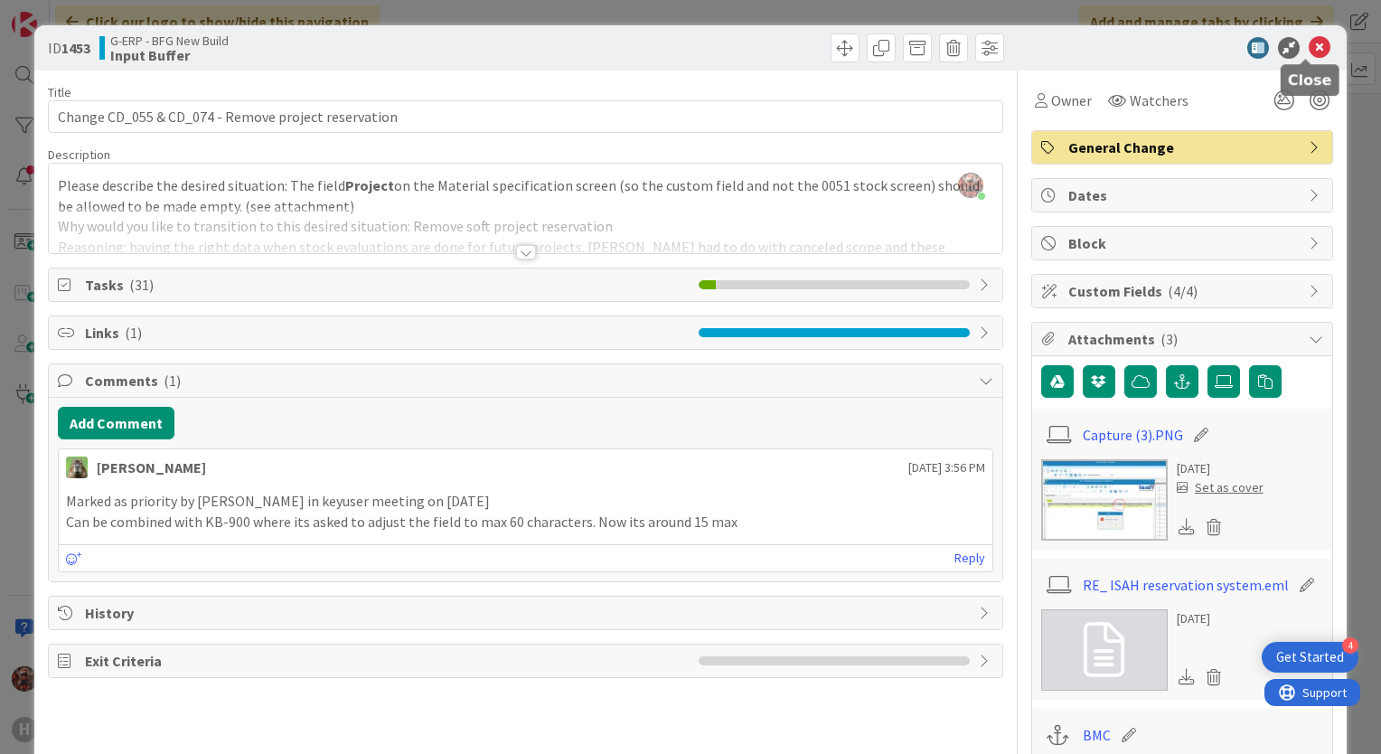
click at [1312, 48] on icon at bounding box center [1320, 48] width 22 height 22
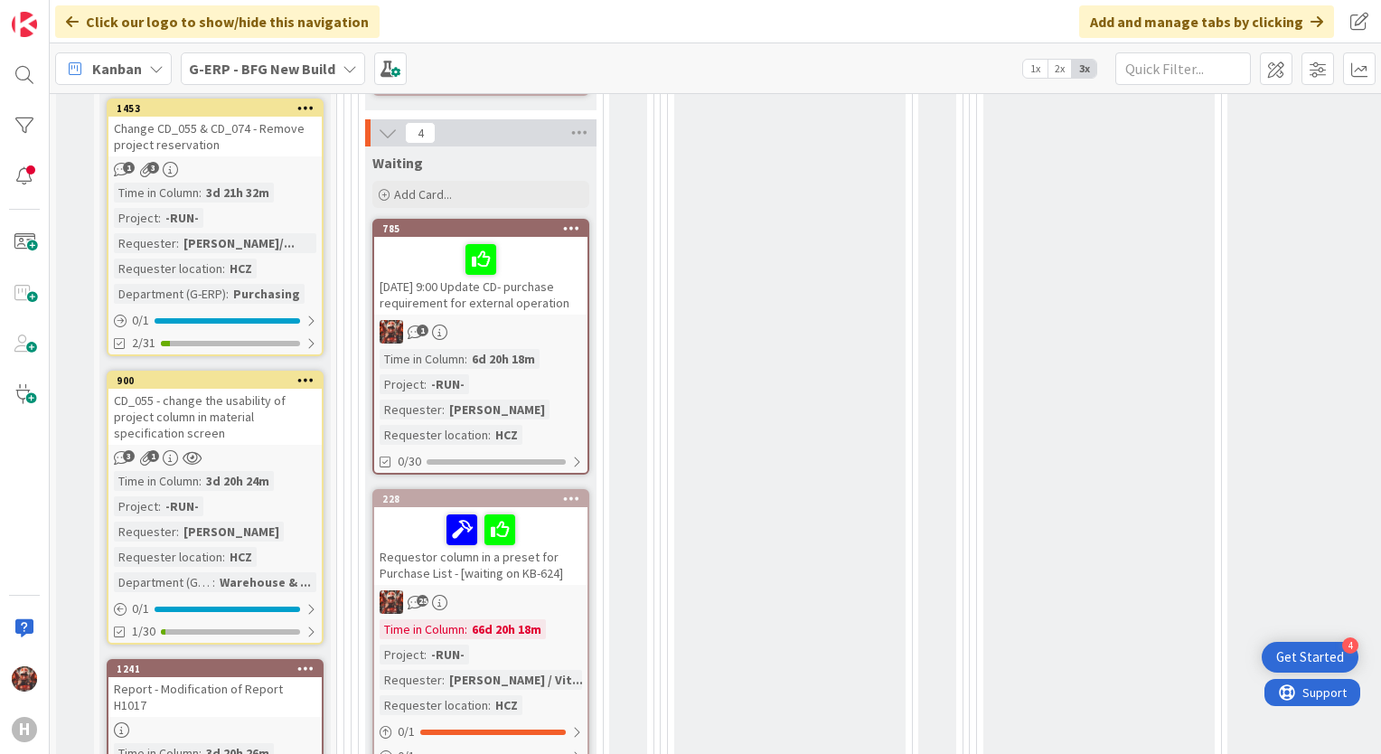
click at [251, 423] on div "CD_055 - change the usability of project column in material specification screen" at bounding box center [214, 417] width 213 height 56
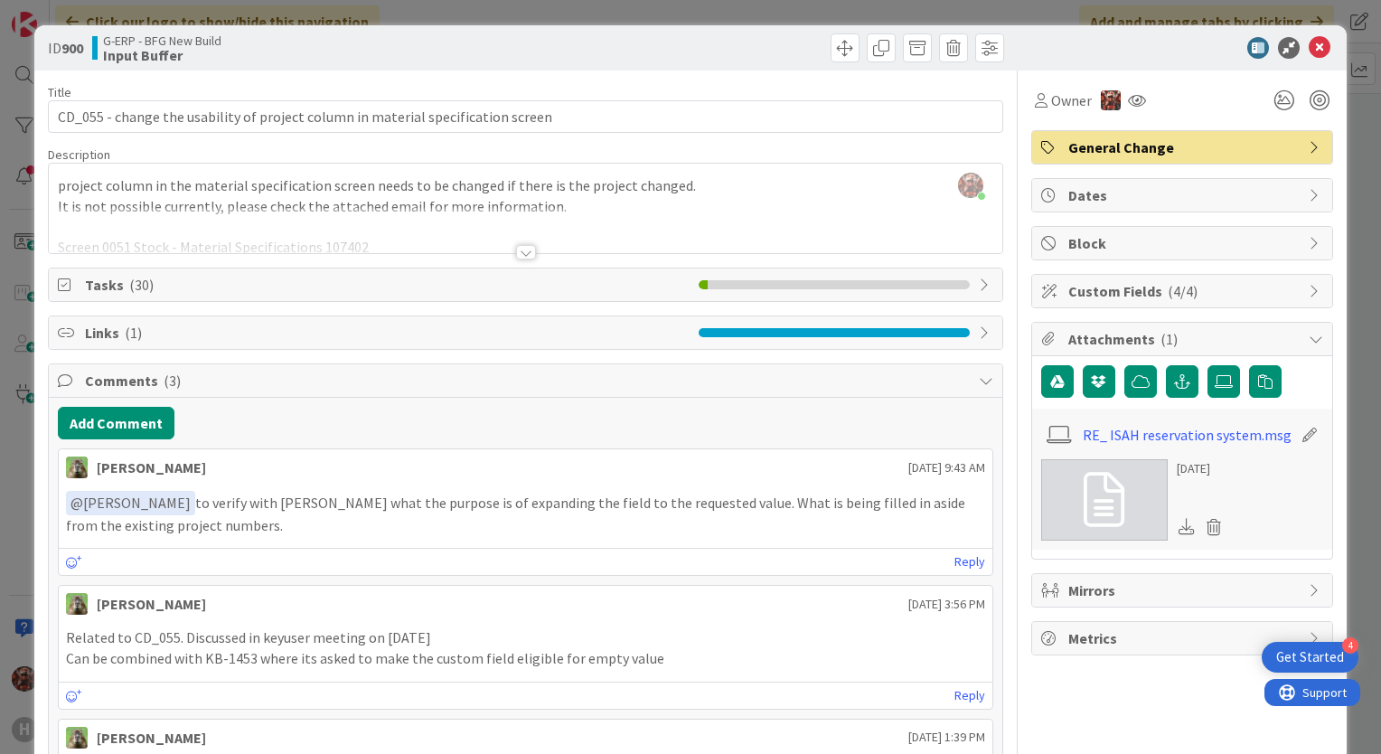
click at [533, 249] on div at bounding box center [526, 230] width 954 height 46
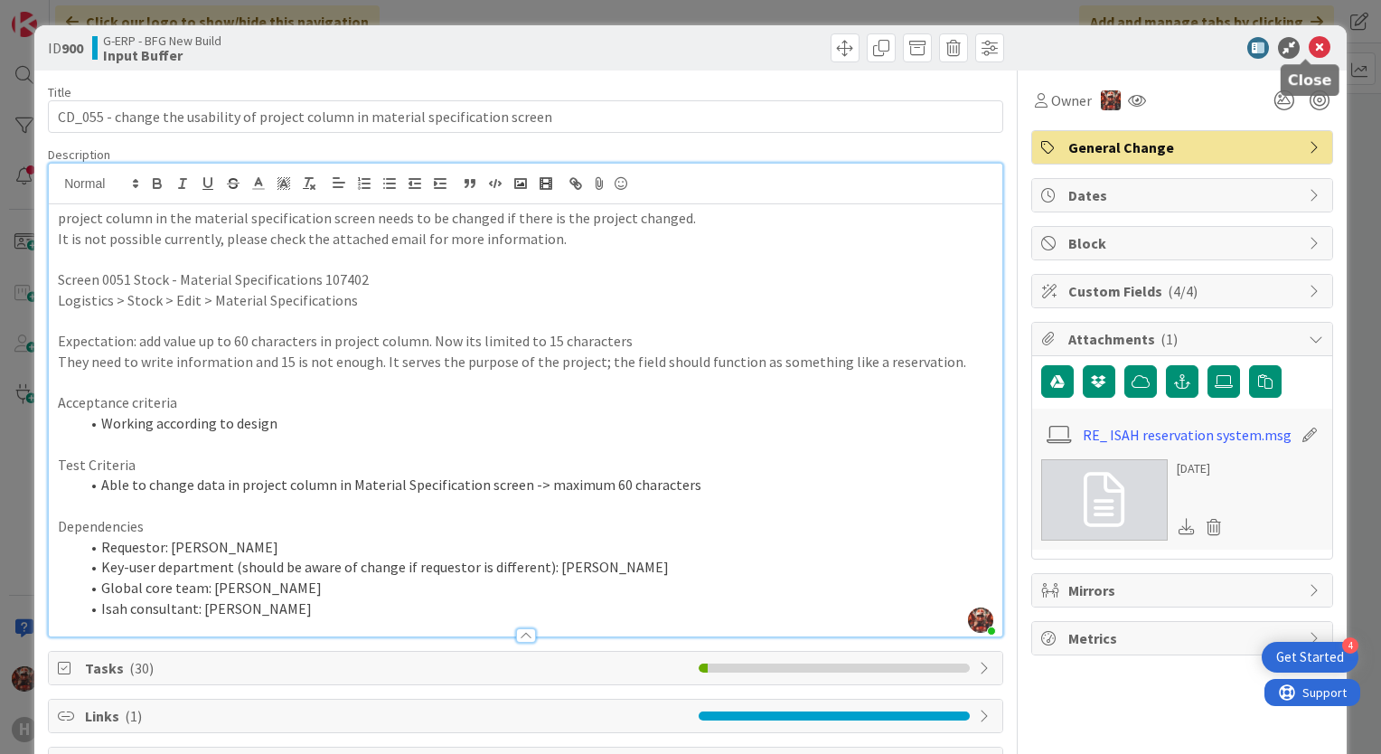
click at [1309, 44] on icon at bounding box center [1320, 48] width 22 height 22
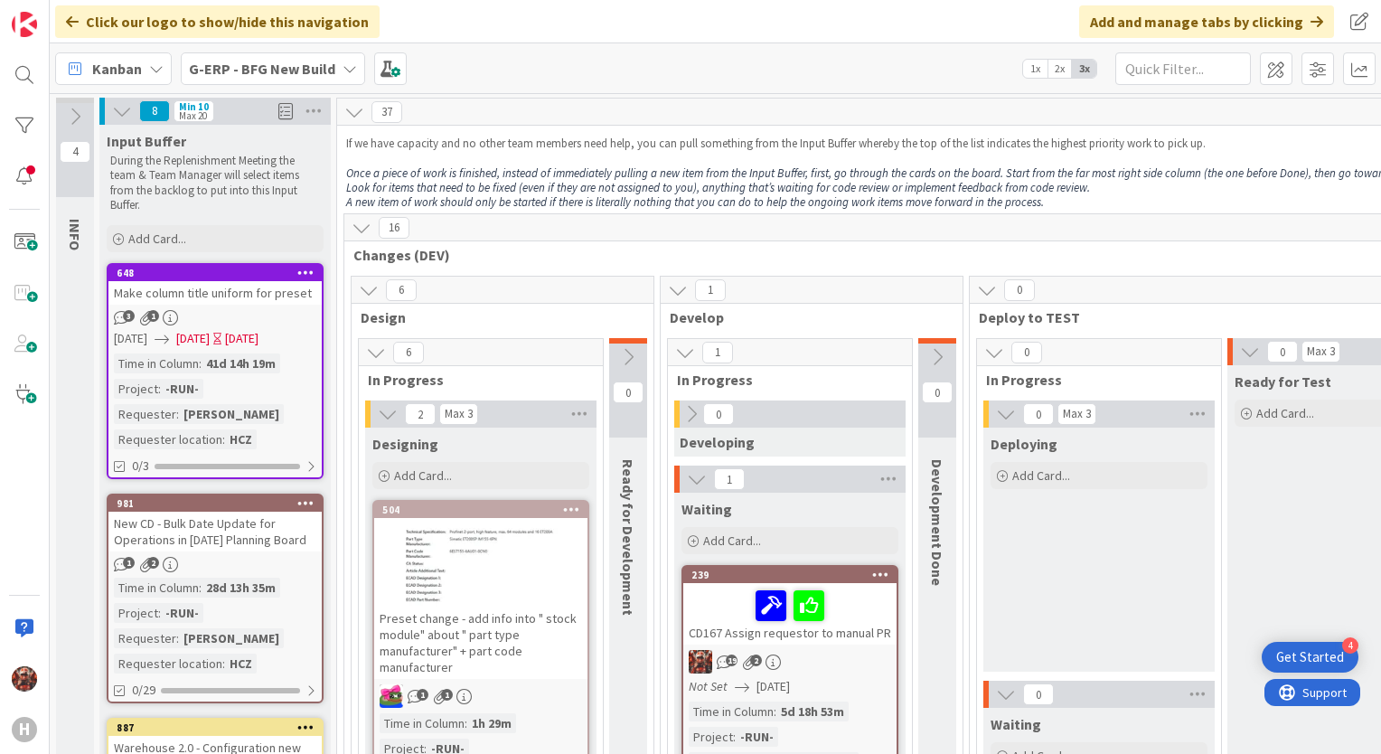
click at [228, 284] on div "Make column title uniform for preset" at bounding box center [214, 293] width 213 height 24
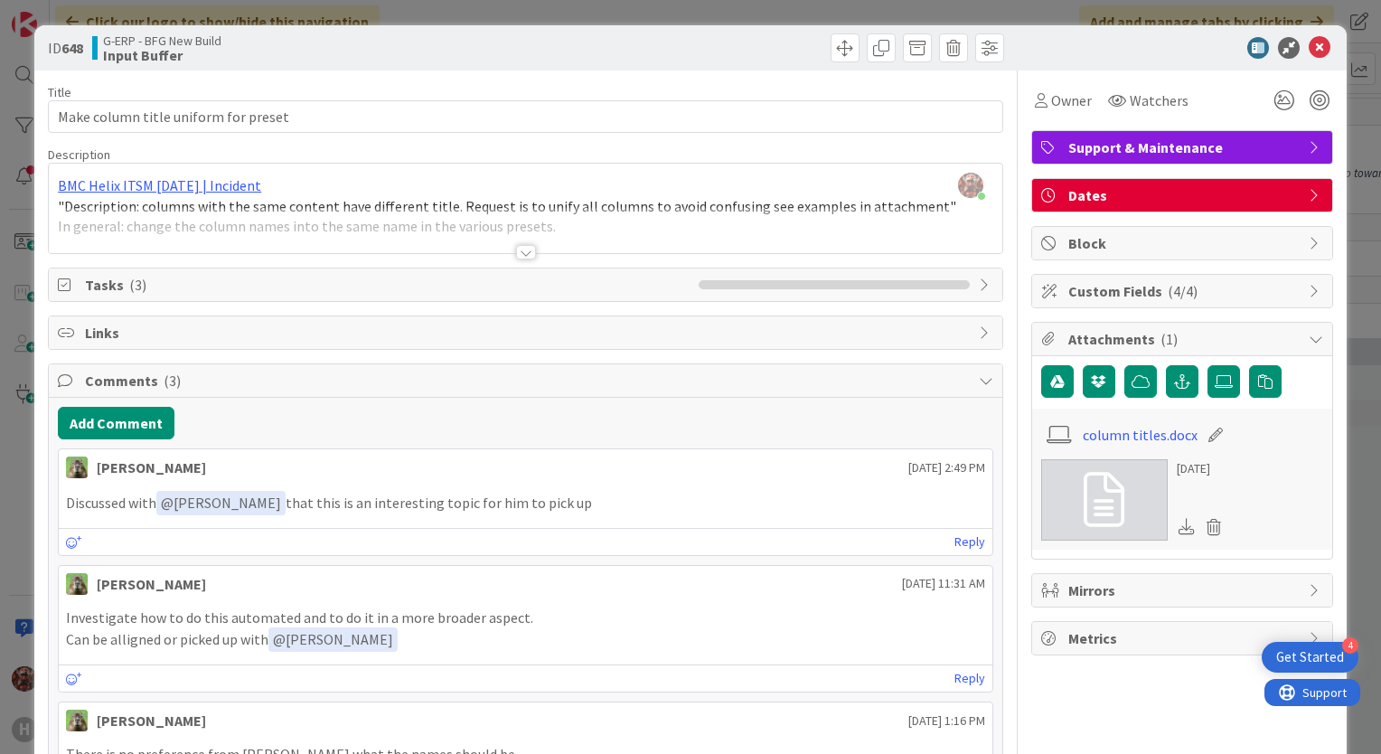
click at [517, 255] on div at bounding box center [526, 252] width 20 height 14
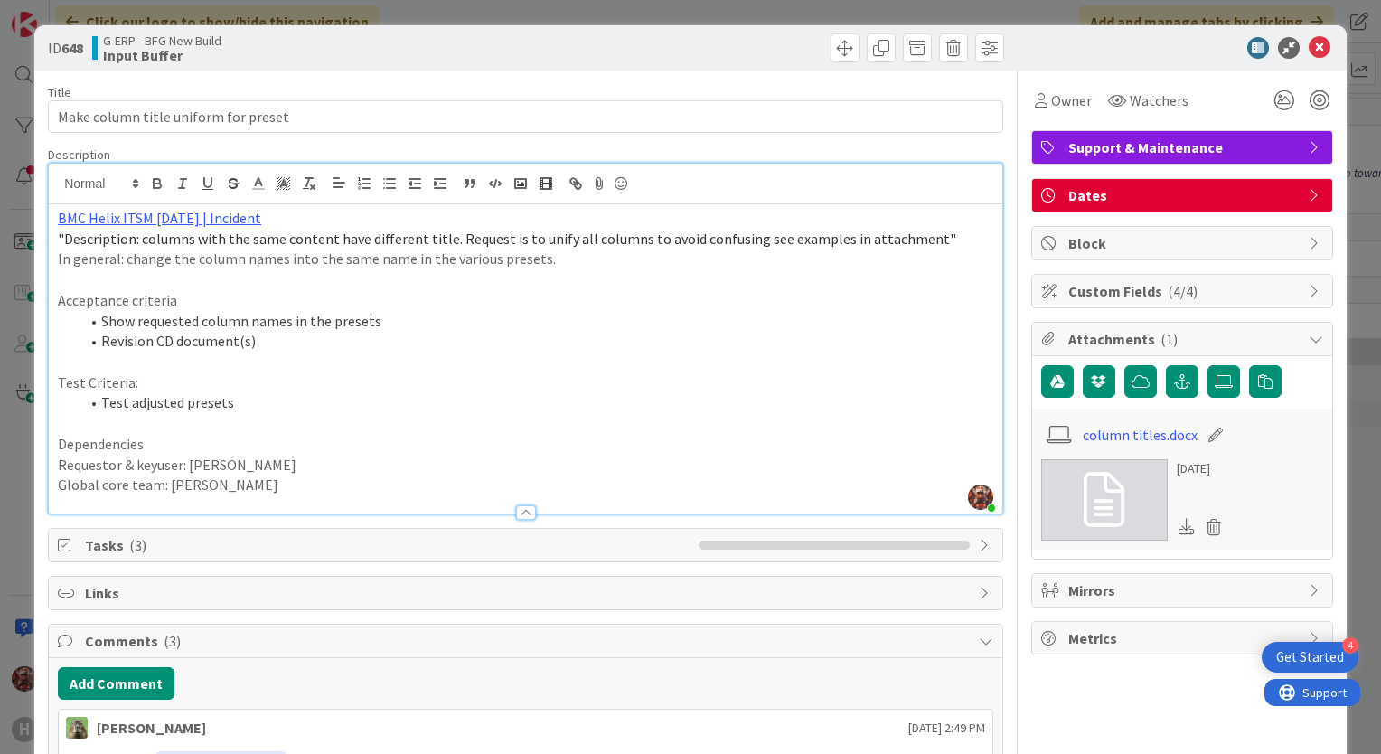
click at [1321, 43] on div "ID 648 G-ERP - BFG New Build Input Buffer" at bounding box center [690, 47] width 1312 height 45
click at [1309, 44] on icon at bounding box center [1320, 48] width 22 height 22
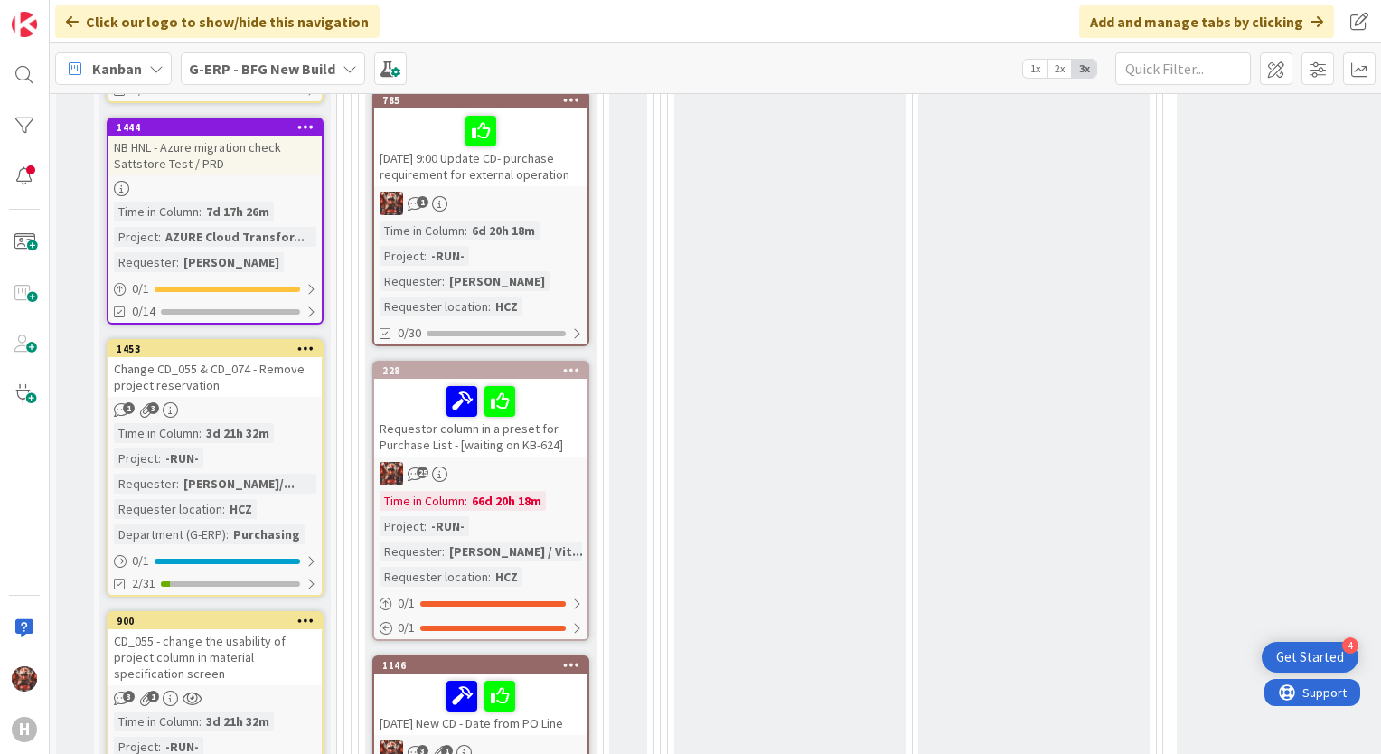
scroll to position [841, 0]
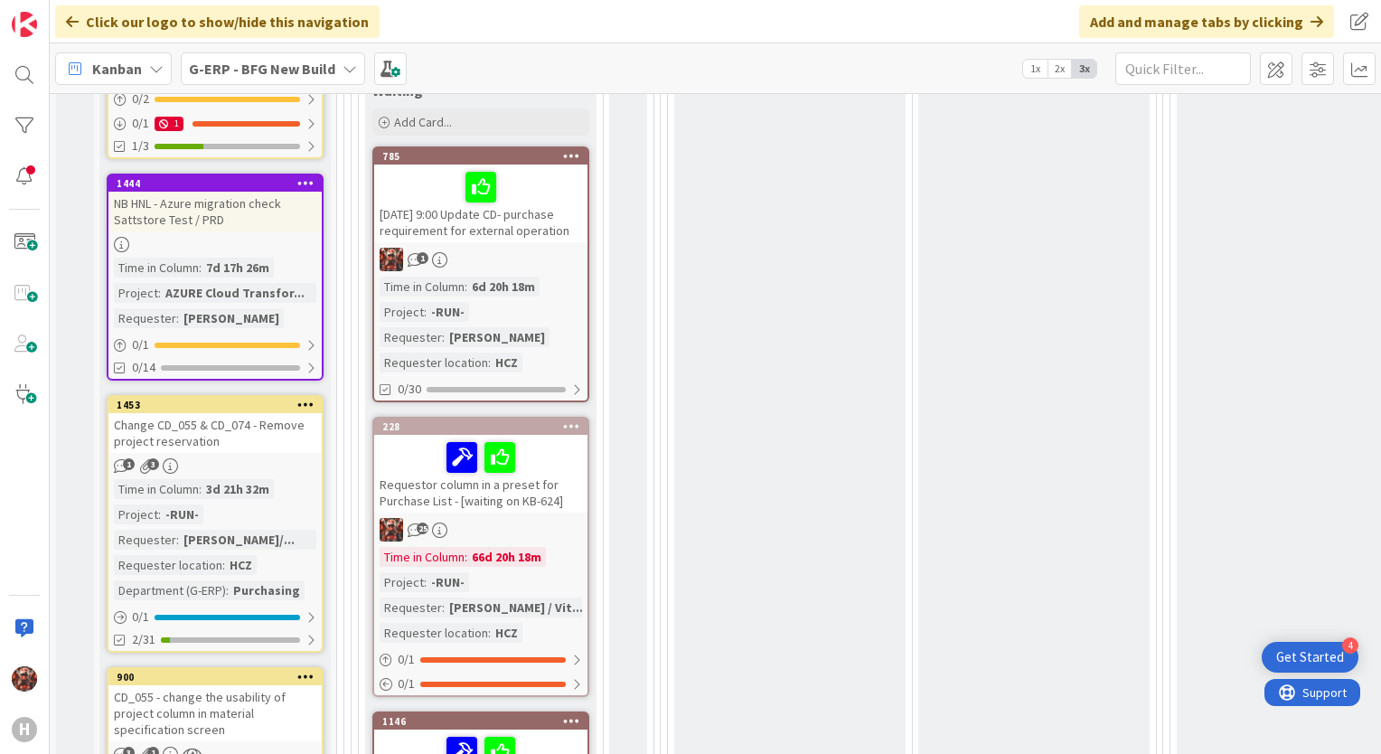
click at [556, 219] on div "[DATE] 9:00 Update CD- purchase requirement for external operation" at bounding box center [480, 204] width 213 height 78
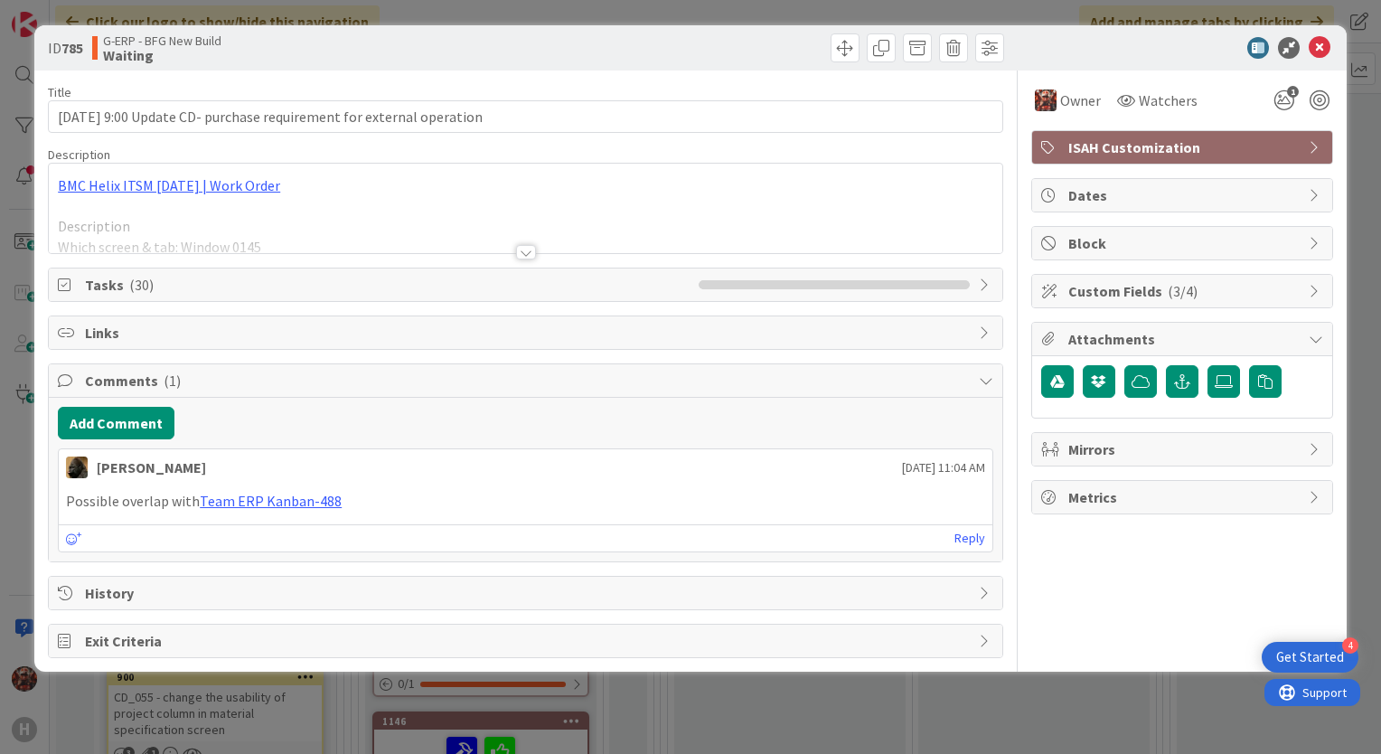
click at [529, 253] on div at bounding box center [526, 252] width 20 height 14
